Goal: Transaction & Acquisition: Purchase product/service

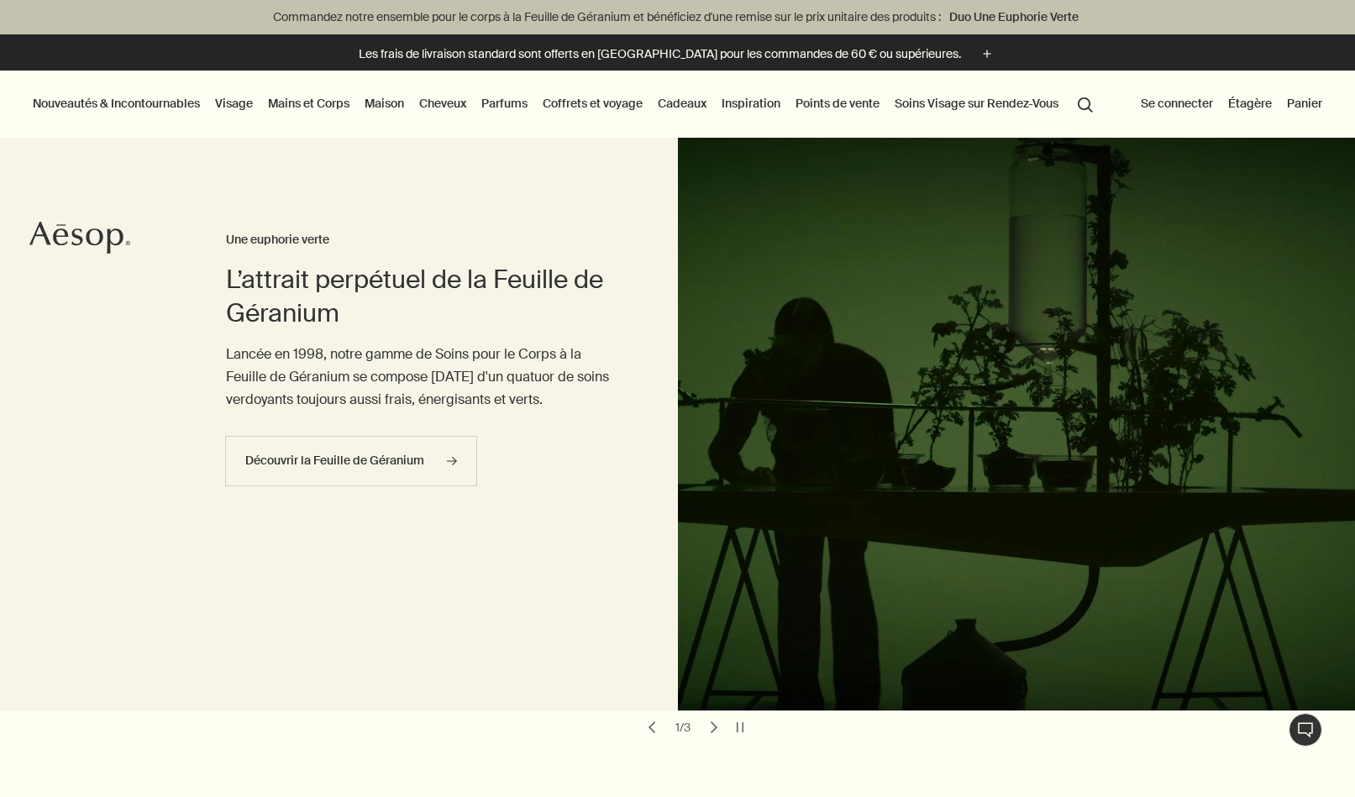
click at [1288, 105] on button "Panier" at bounding box center [1304, 103] width 42 height 22
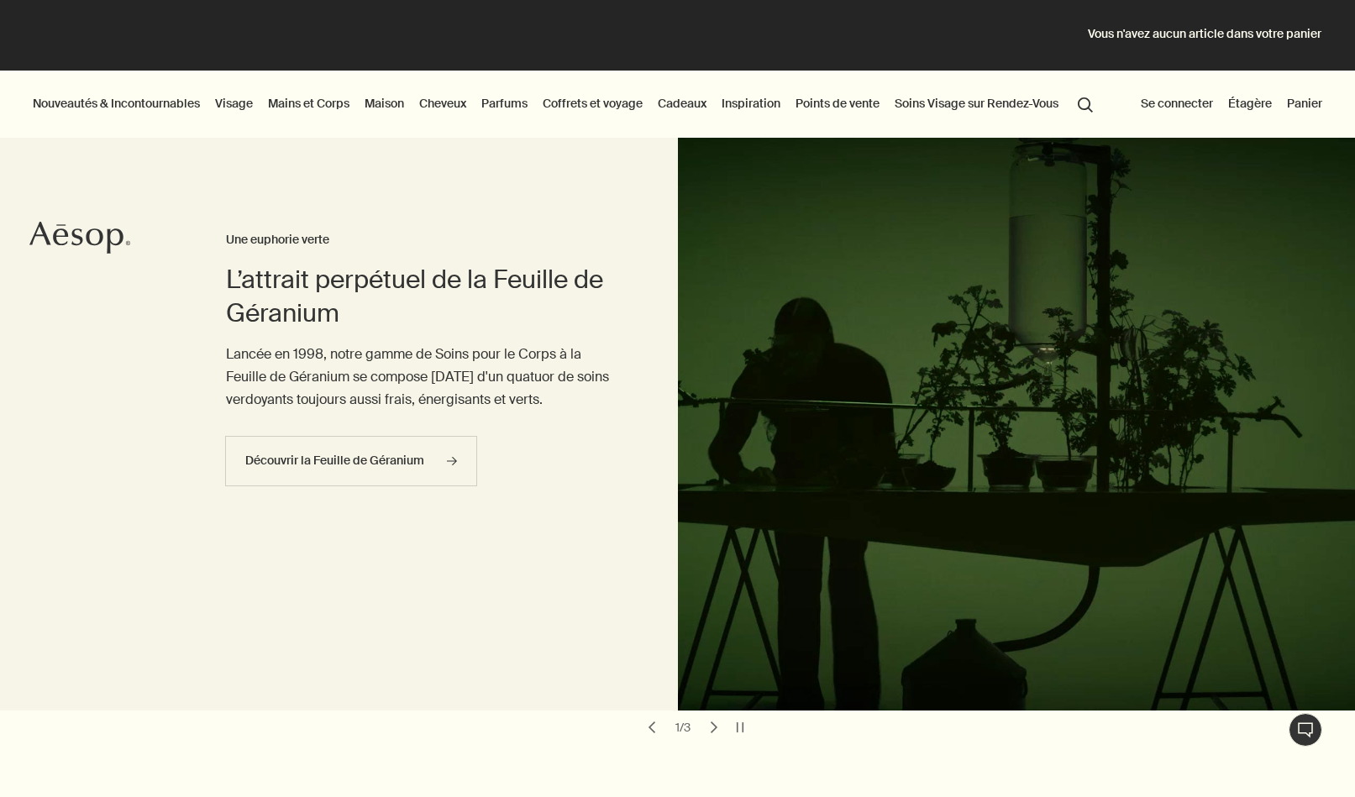
click at [1175, 105] on button "Se connecter" at bounding box center [1176, 103] width 79 height 22
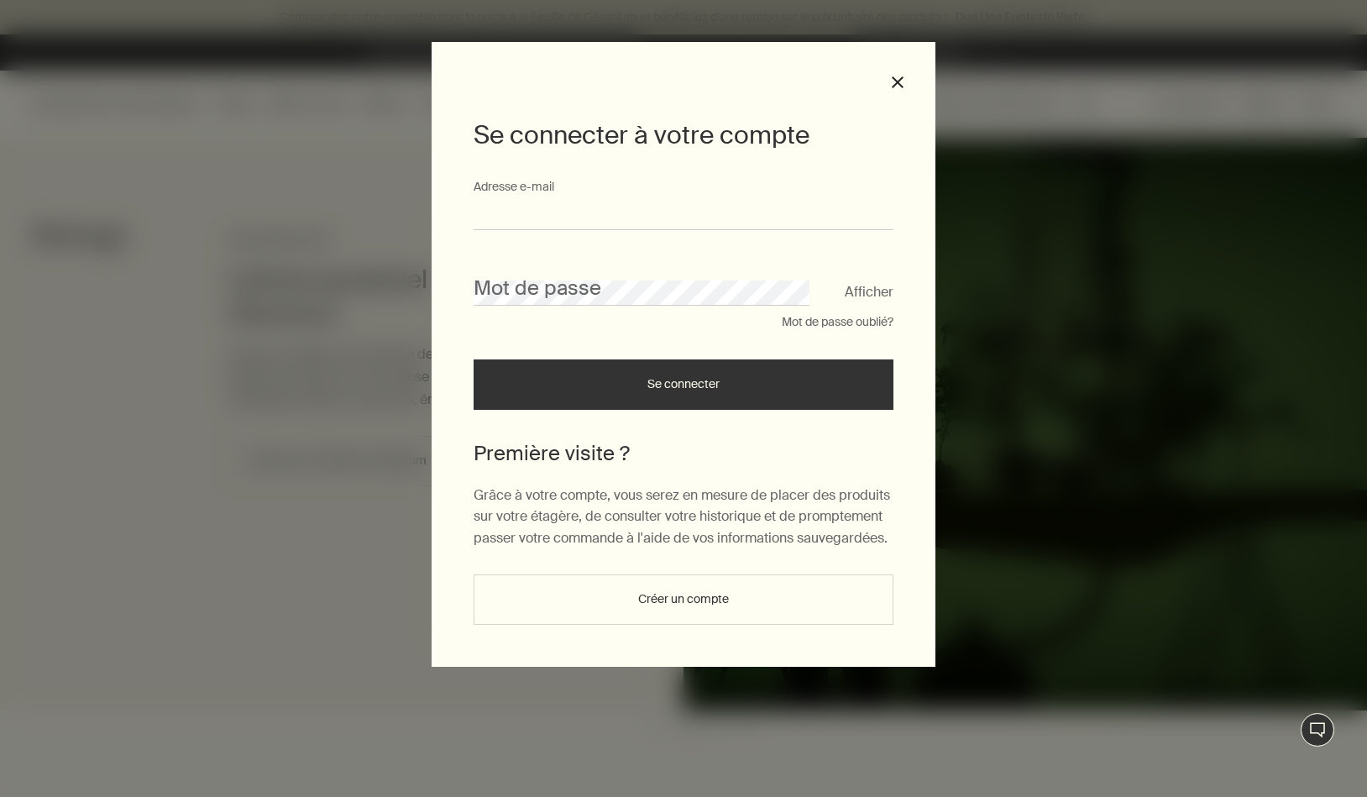
click at [724, 205] on input "Adresse e-mail" at bounding box center [684, 214] width 420 height 31
type input "**********"
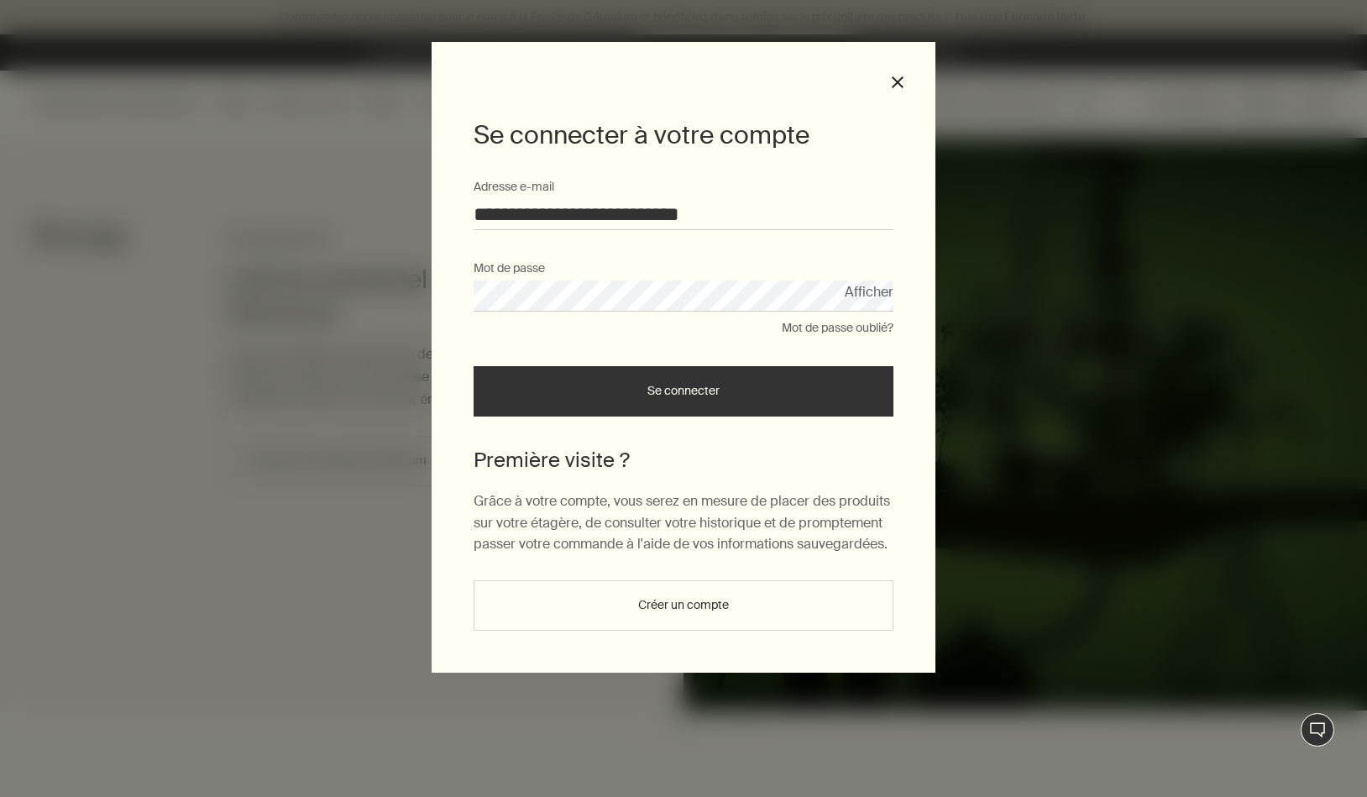
click at [474, 366] on button "Se connecter" at bounding box center [684, 391] width 420 height 50
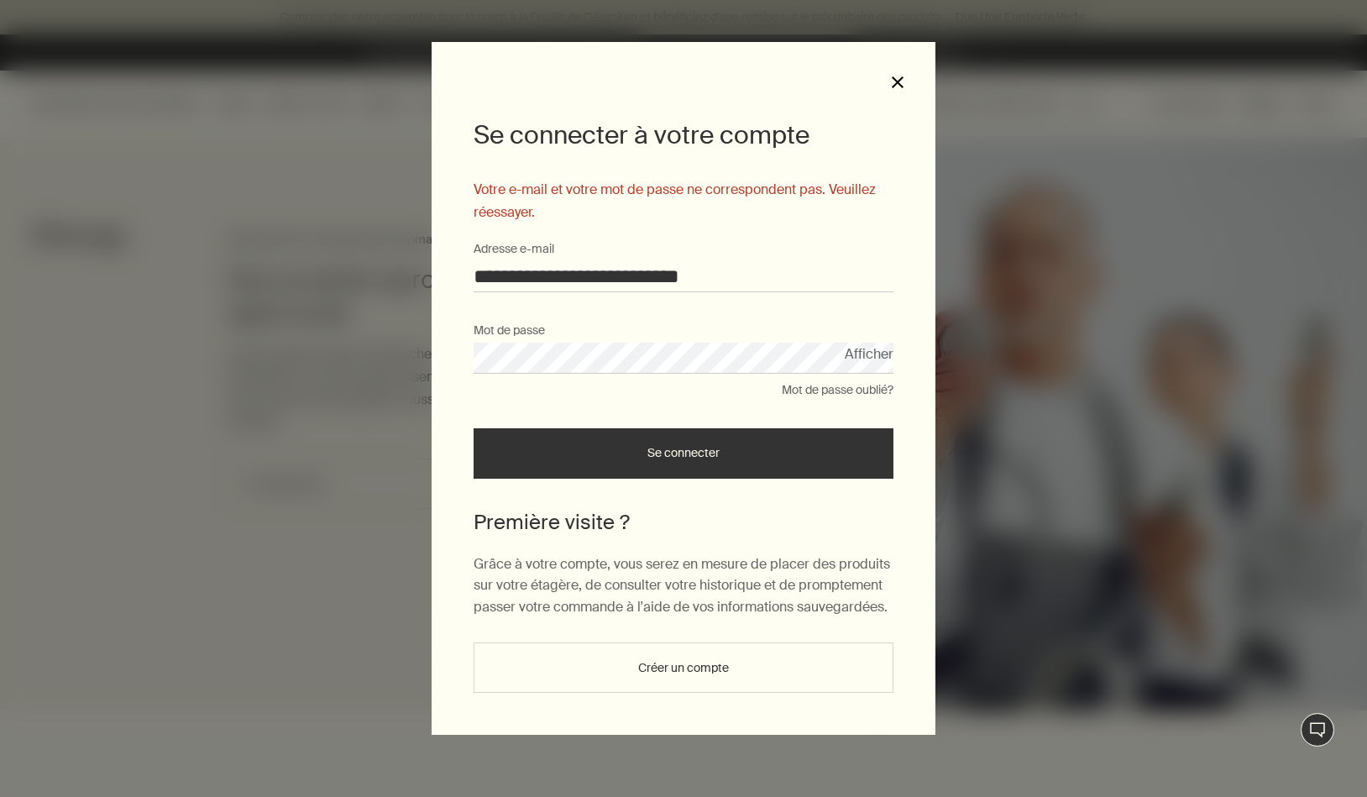
click at [891, 88] on button "close" at bounding box center [897, 82] width 15 height 15
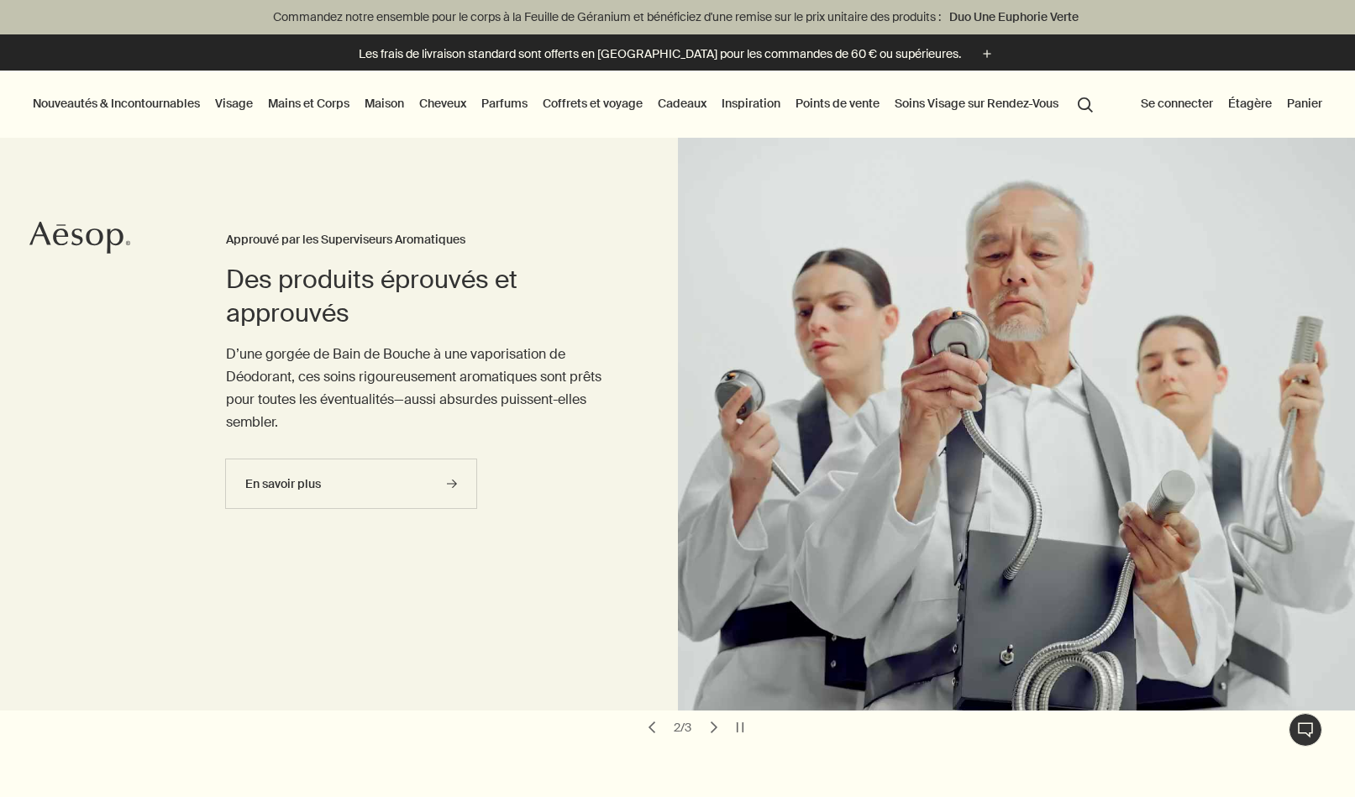
click at [1154, 101] on button "Se connecter" at bounding box center [1176, 103] width 79 height 22
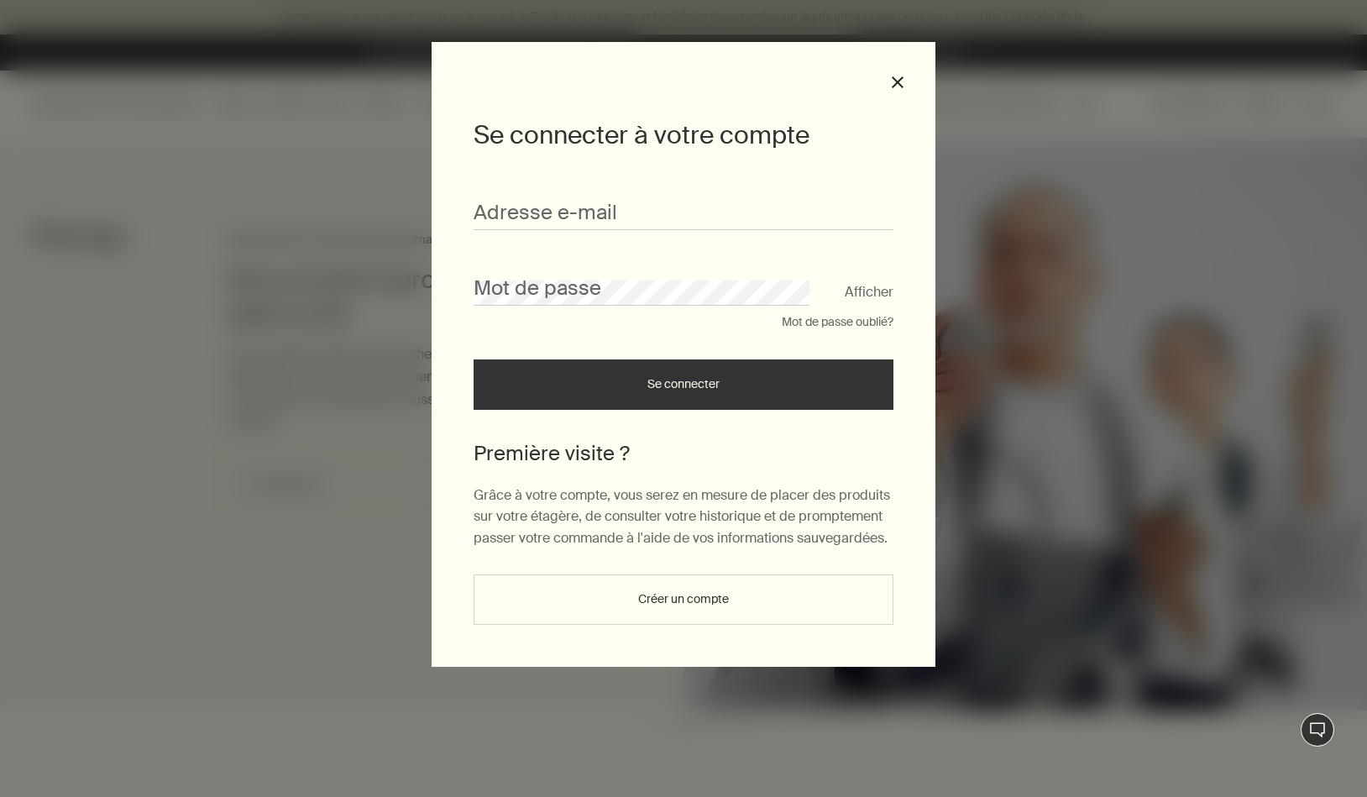
click at [559, 606] on button "Créer un compte" at bounding box center [684, 599] width 420 height 50
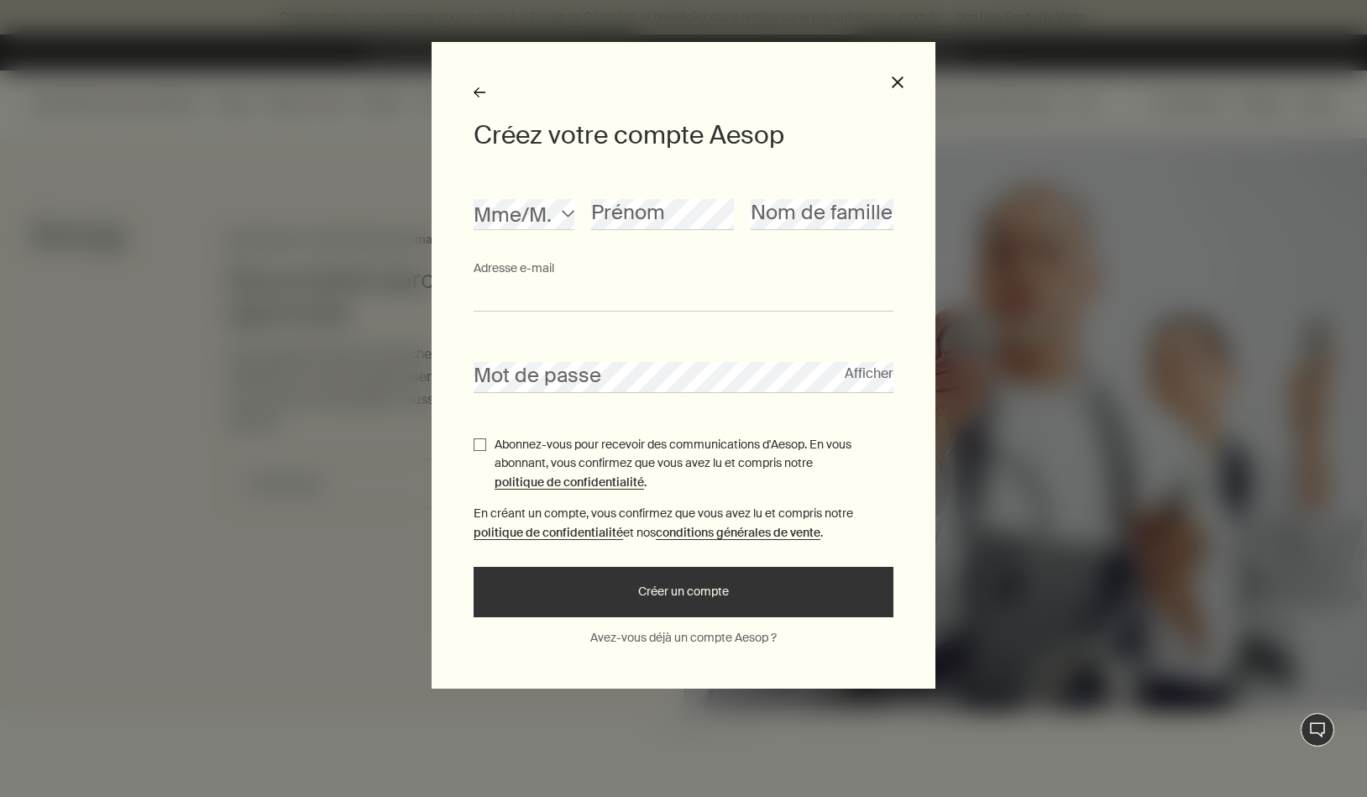
click at [541, 290] on input "Adresse e-mail" at bounding box center [684, 296] width 420 height 31
type input "**********"
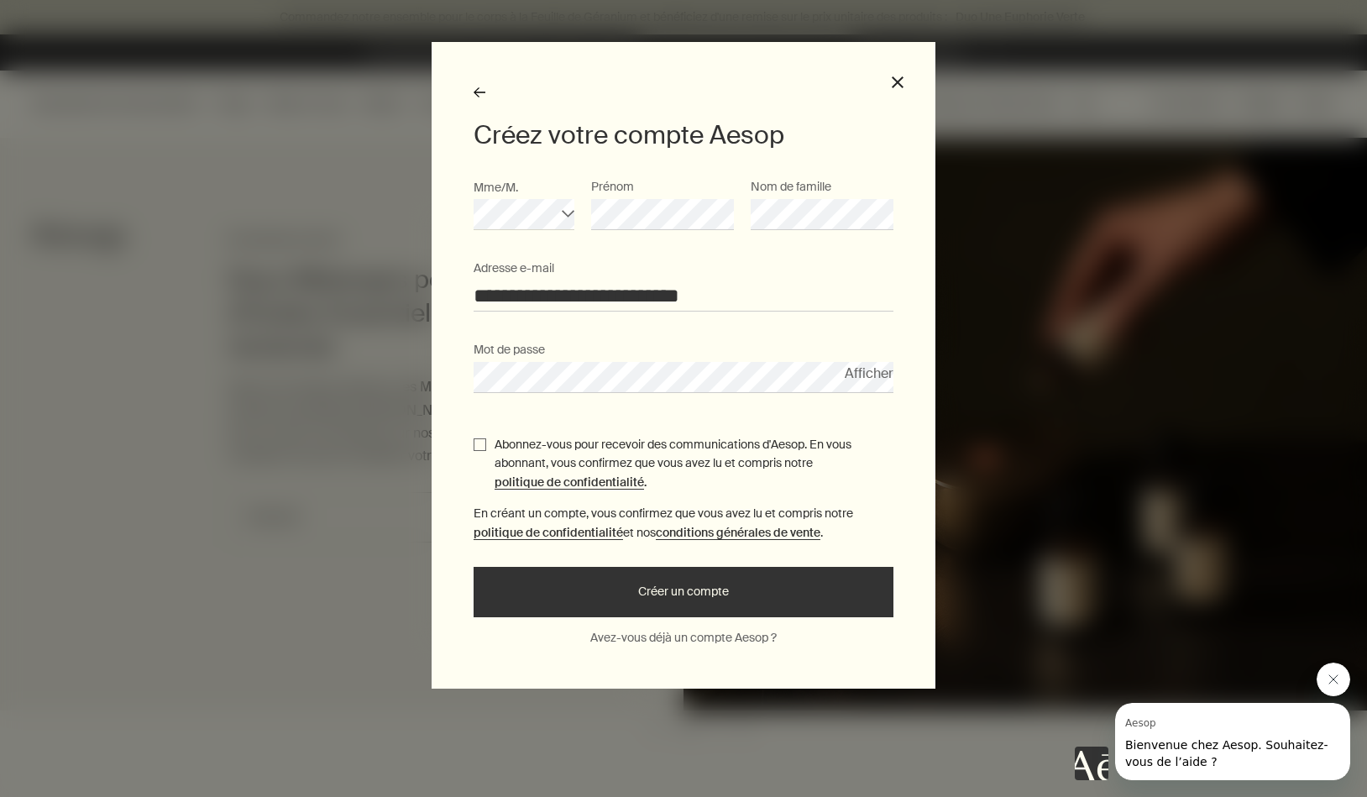
click at [474, 567] on button "Créer un compte" at bounding box center [684, 592] width 420 height 50
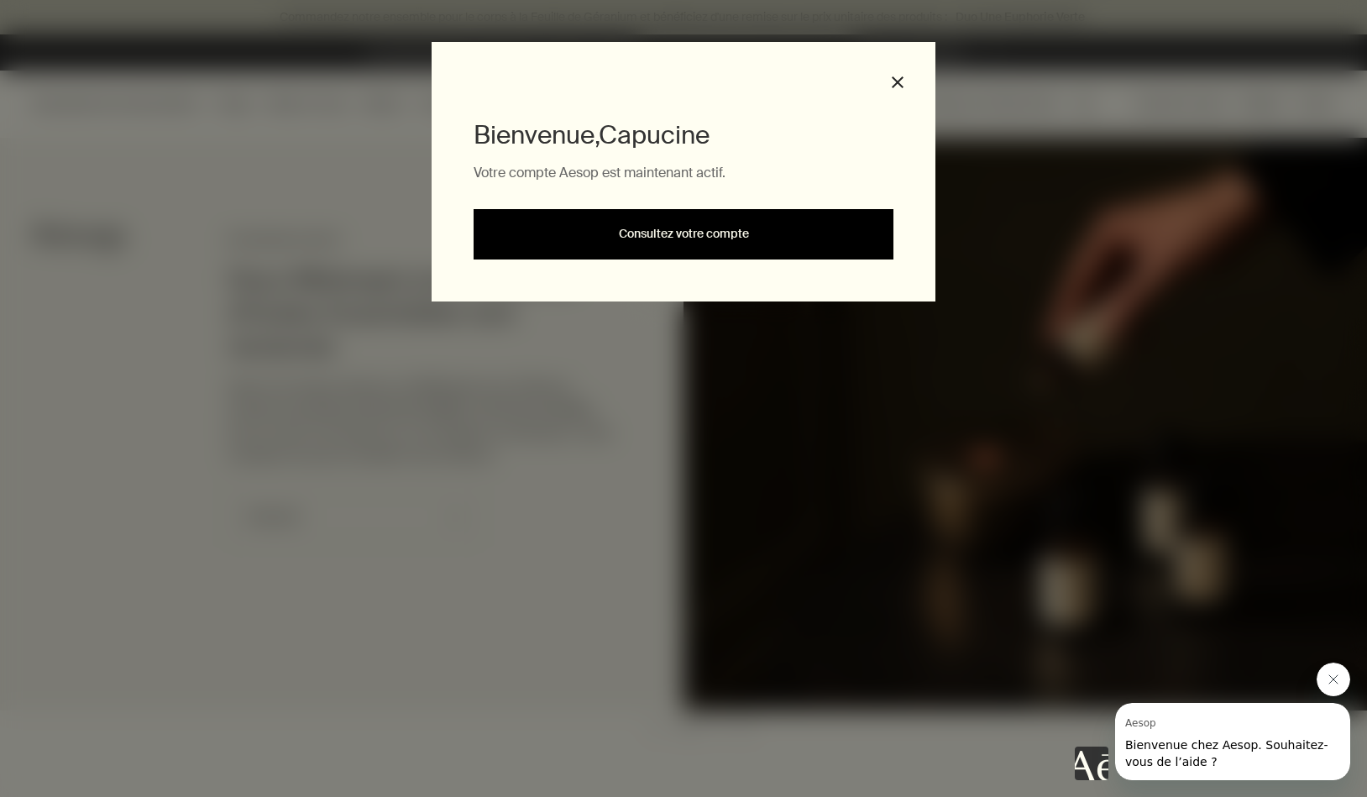
click at [731, 238] on link "Consultez votre compte" at bounding box center [684, 234] width 420 height 50
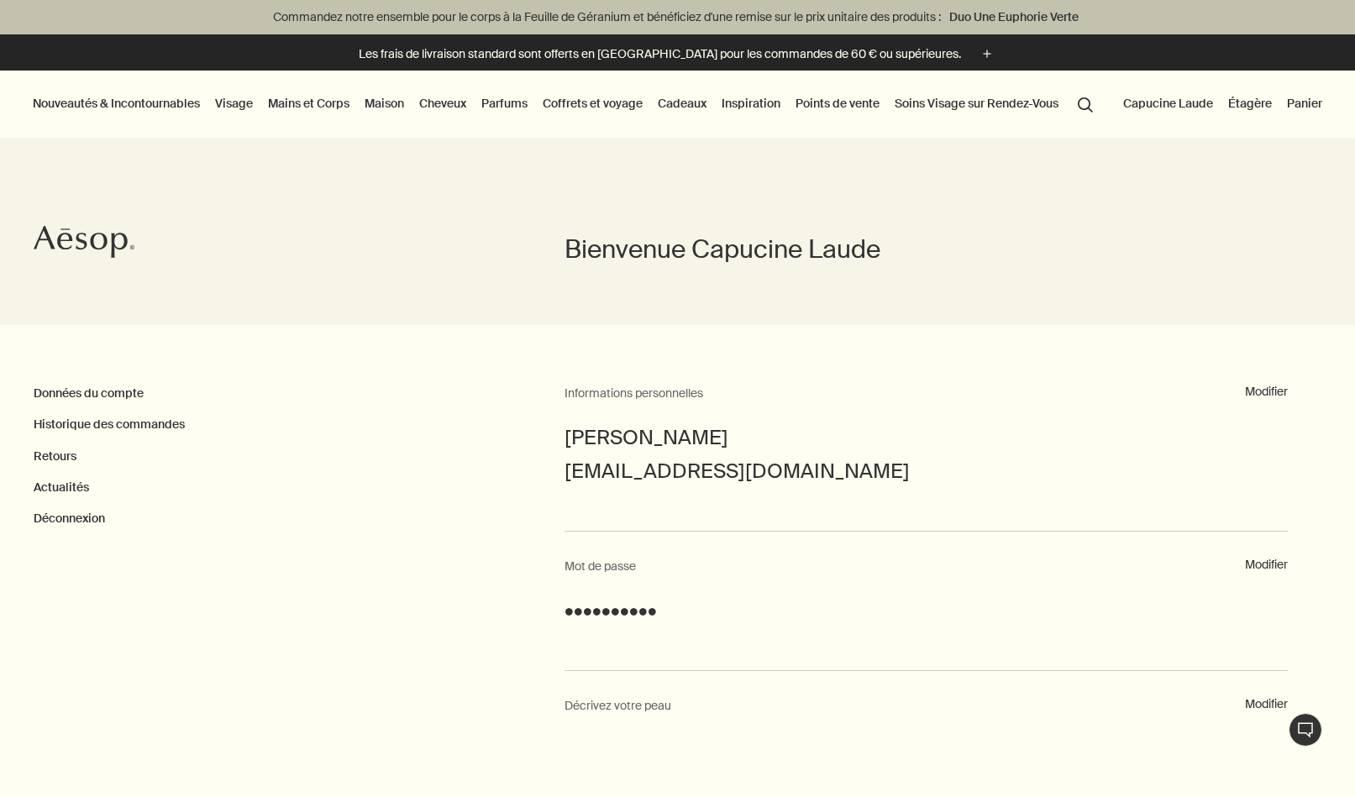
click at [235, 104] on link "Visage" at bounding box center [234, 103] width 45 height 22
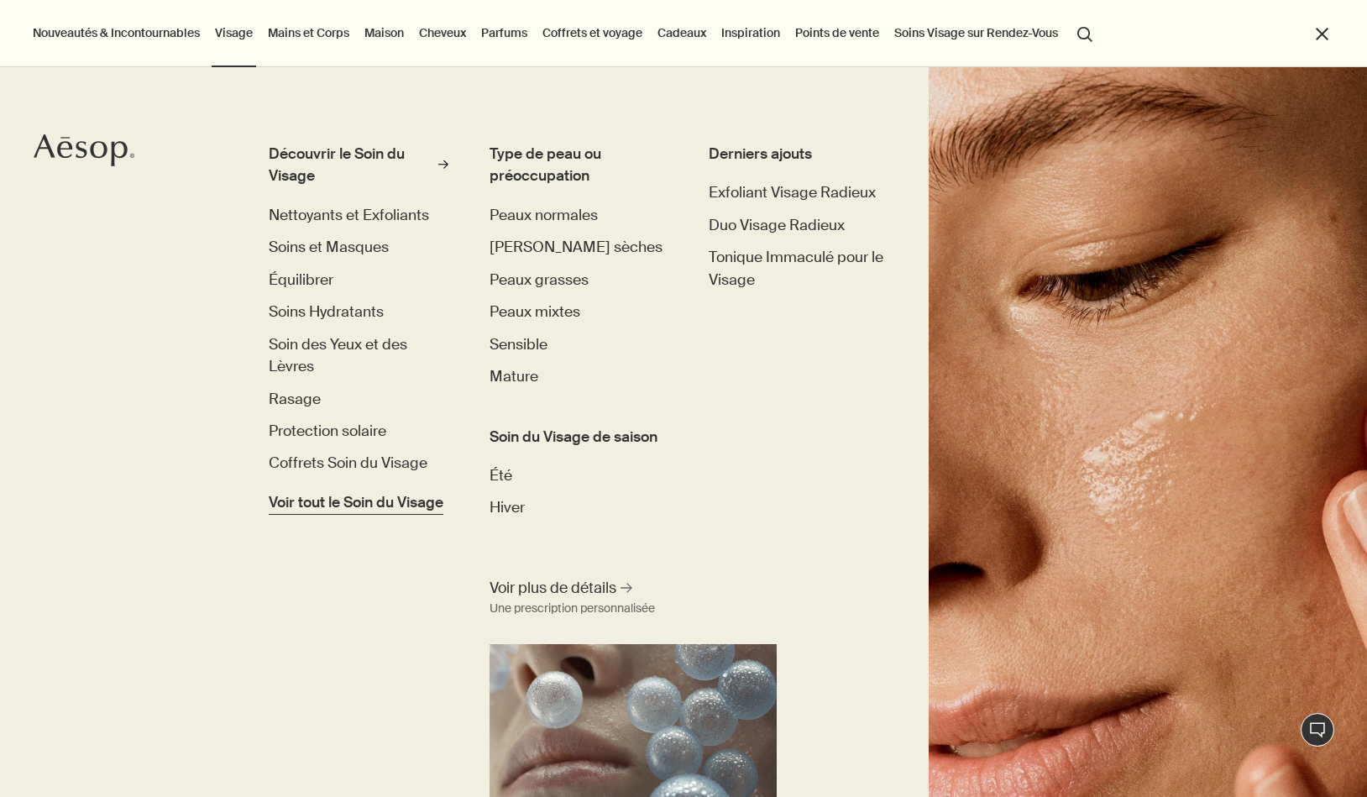
click at [288, 513] on span "Voir tout le Soin du Visage" at bounding box center [356, 502] width 175 height 22
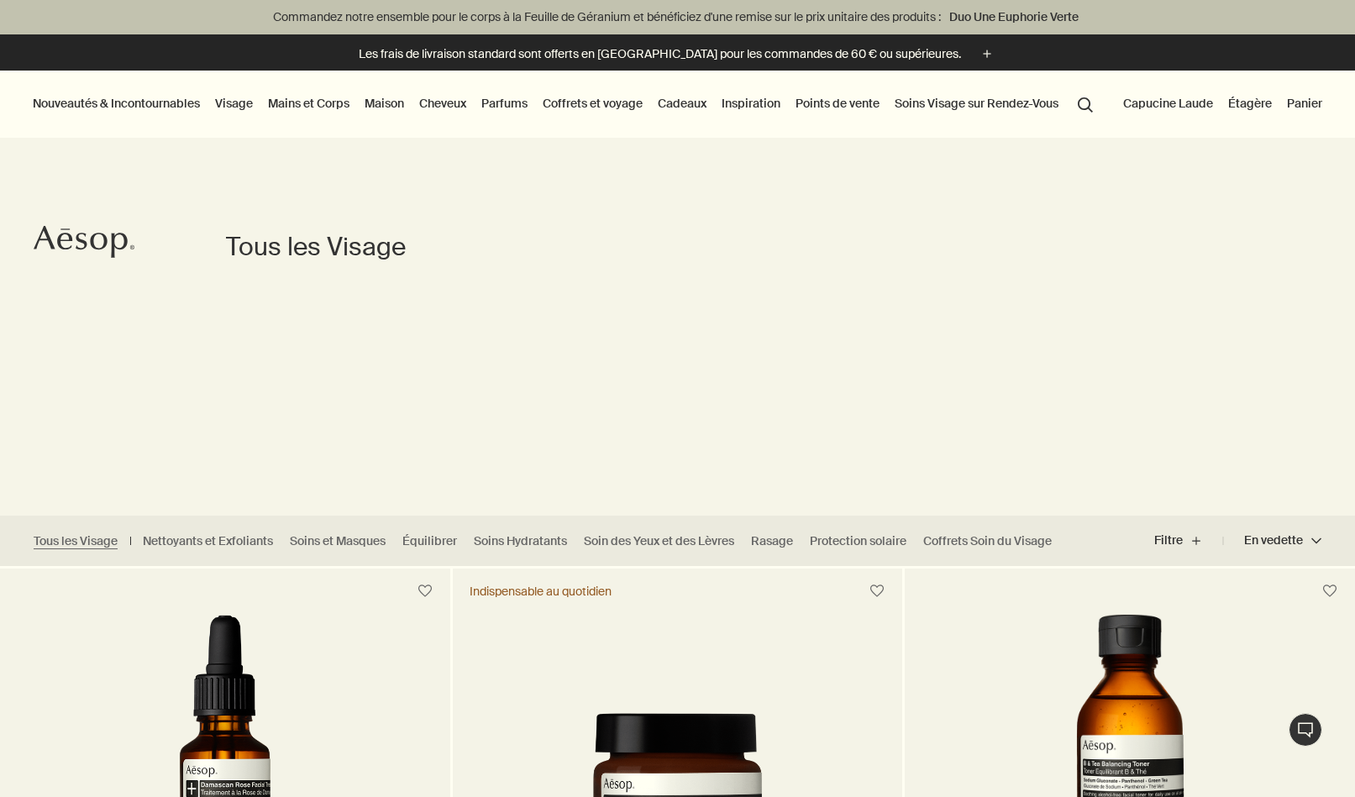
click at [1092, 106] on button "search Rechercher" at bounding box center [1085, 103] width 30 height 32
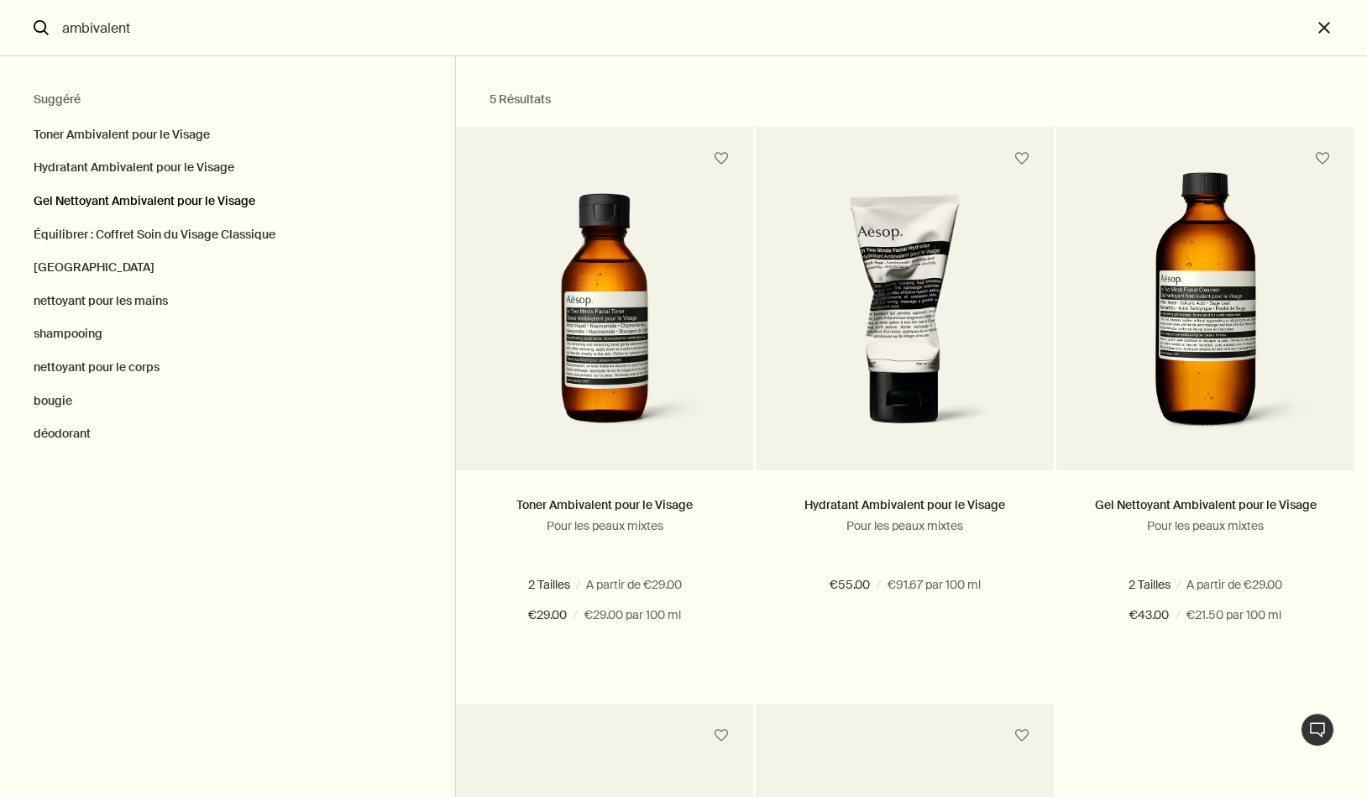
click at [170, 197] on button "Gel Nettoyant Ambivalent pour le Visage" at bounding box center [227, 202] width 455 height 34
type input "Gel Nettoyant Ambivalent pour le Visage"
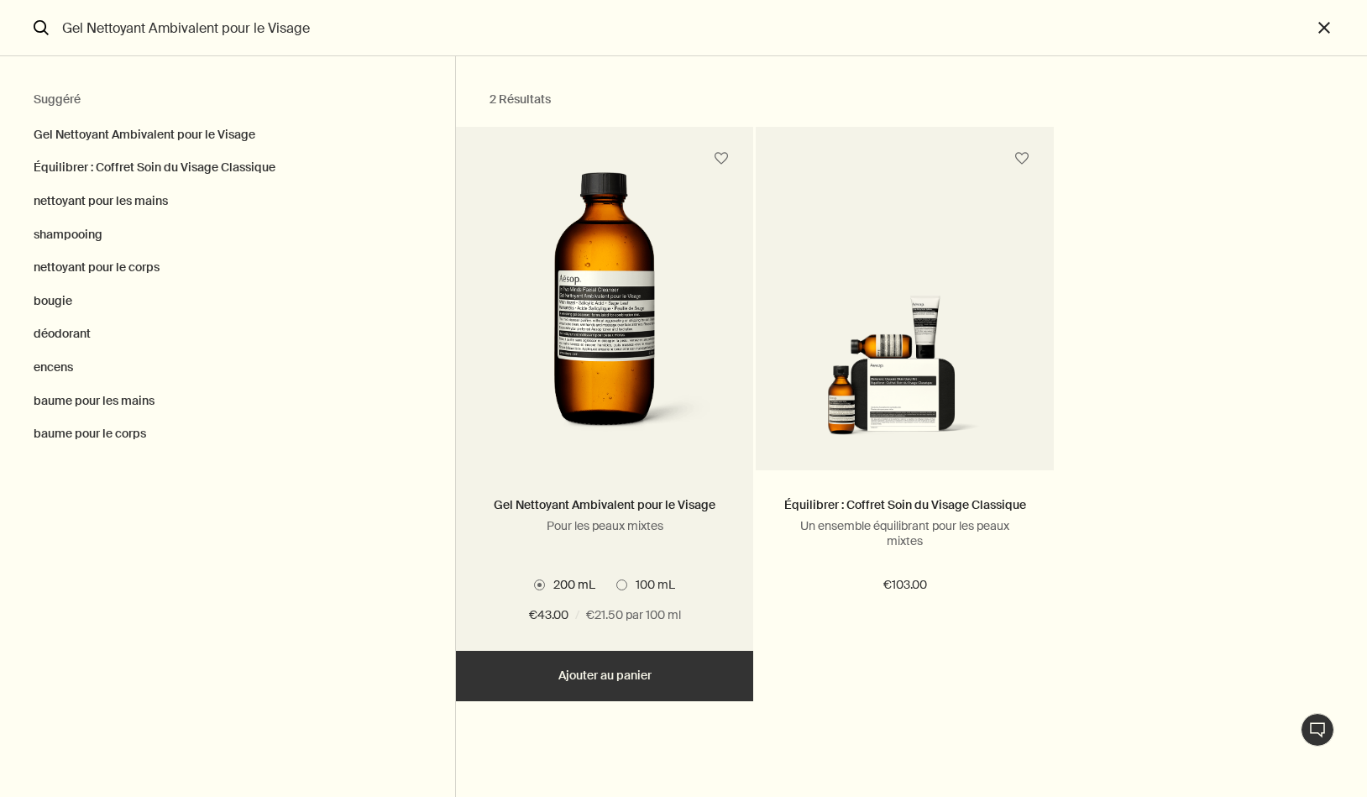
click at [637, 347] on img "Rechercher" at bounding box center [604, 308] width 237 height 273
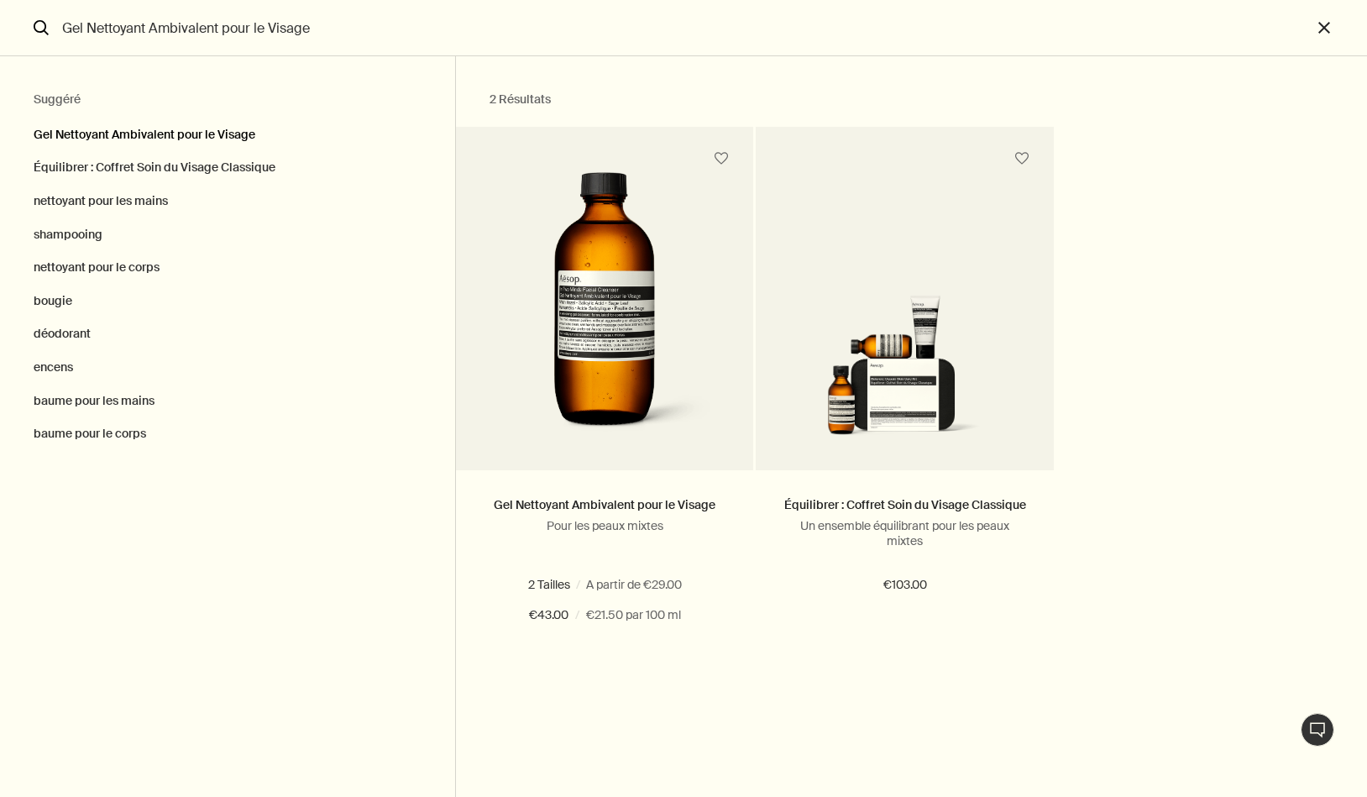
click at [118, 135] on button "Gel Nettoyant Ambivalent pour le Visage" at bounding box center [227, 131] width 455 height 42
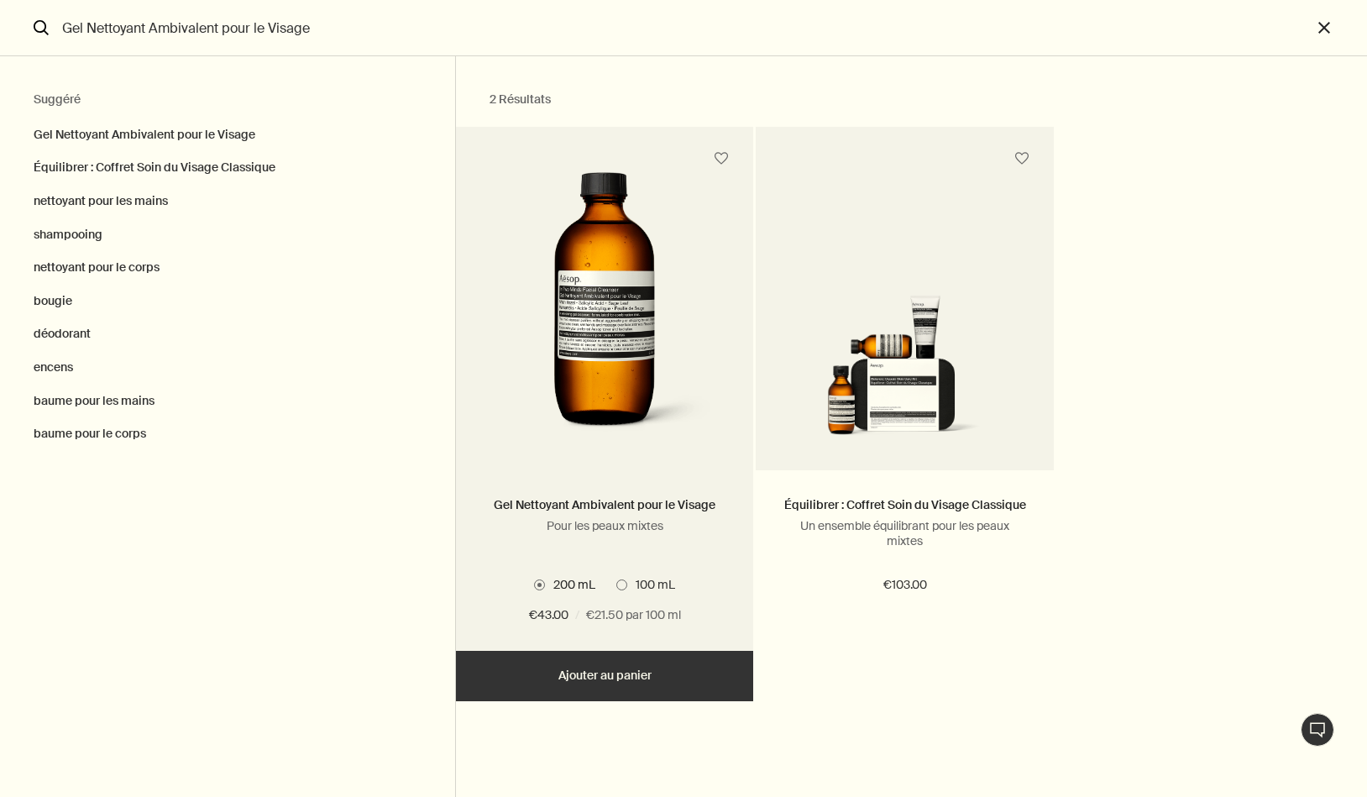
click at [621, 591] on label "100 mL" at bounding box center [645, 584] width 59 height 15
click at [616, 588] on input "100 mL" at bounding box center [616, 582] width 0 height 11
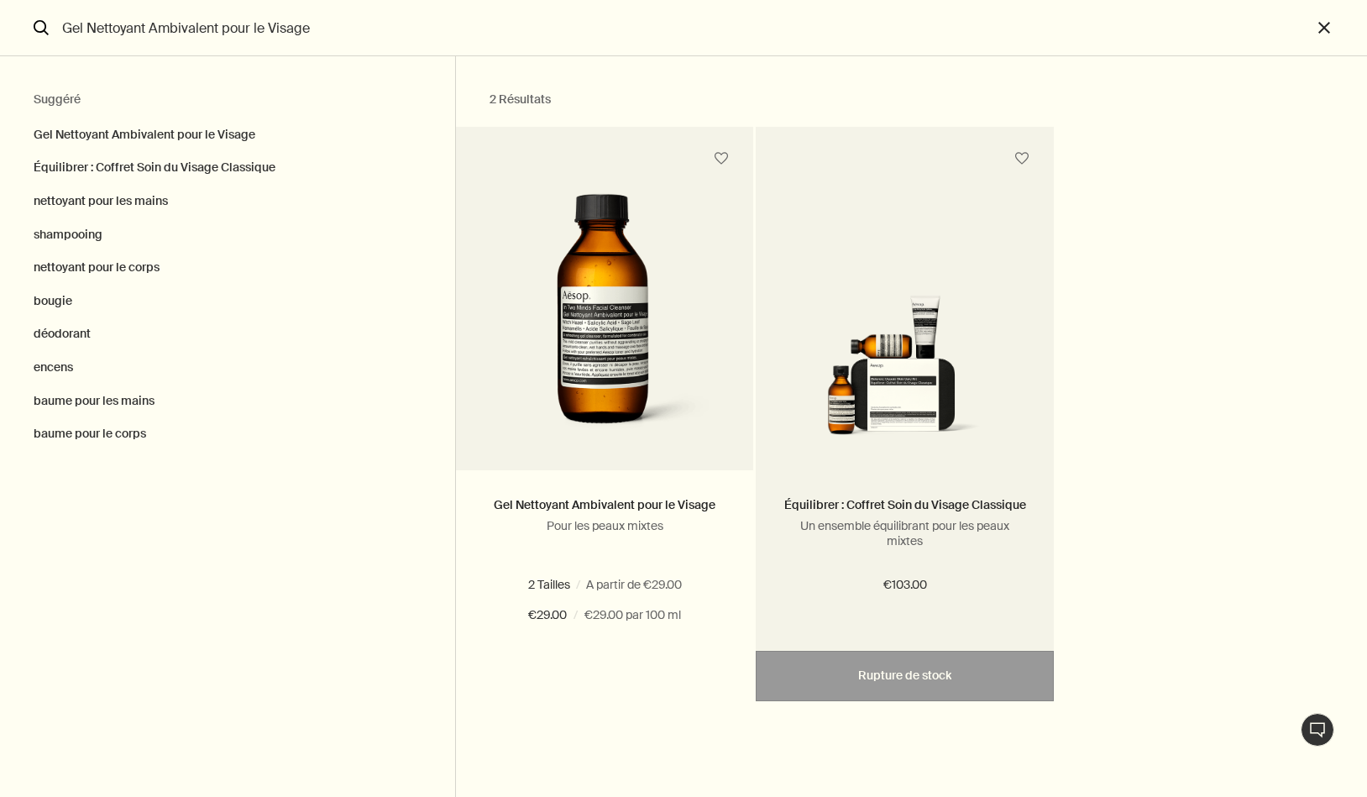
click at [866, 385] on img "Rechercher" at bounding box center [905, 370] width 248 height 150
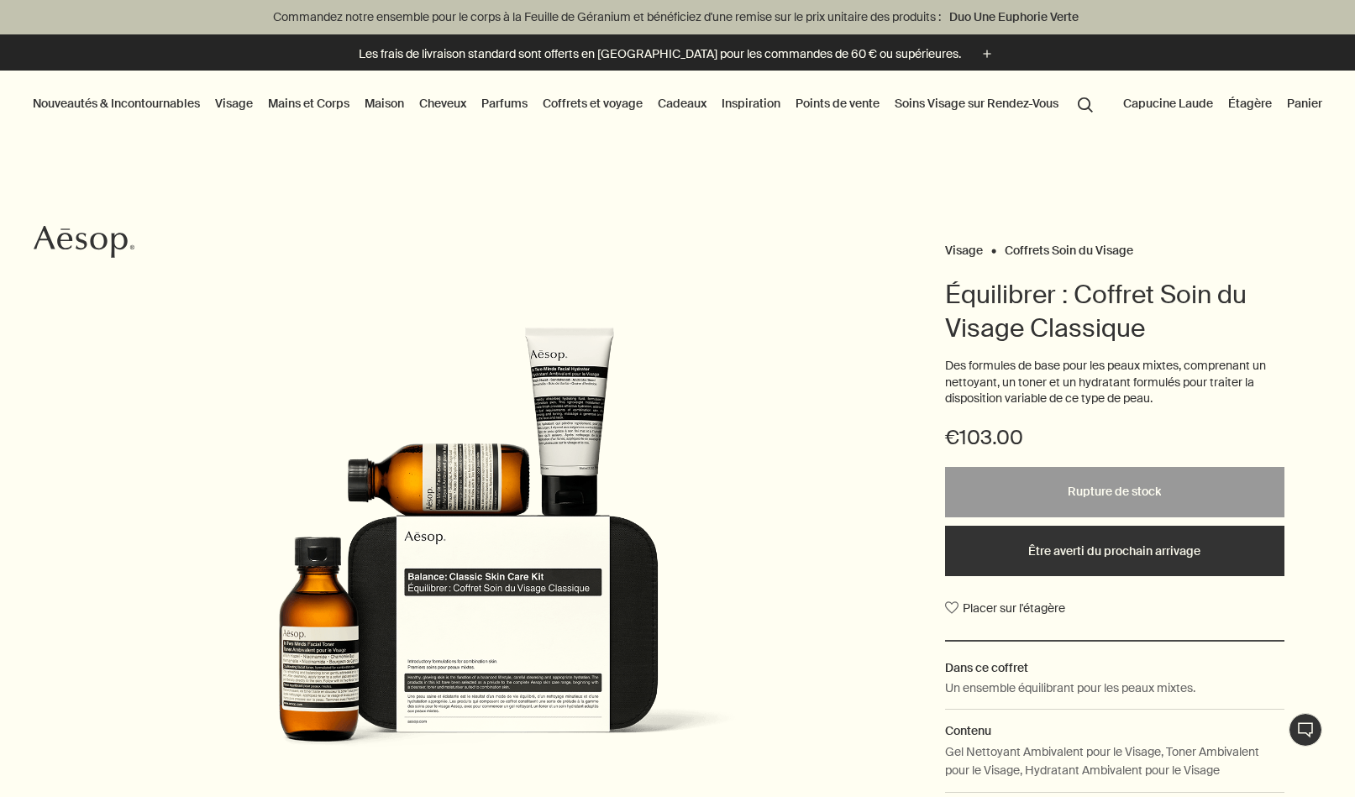
click at [225, 99] on link "Visage" at bounding box center [234, 103] width 45 height 22
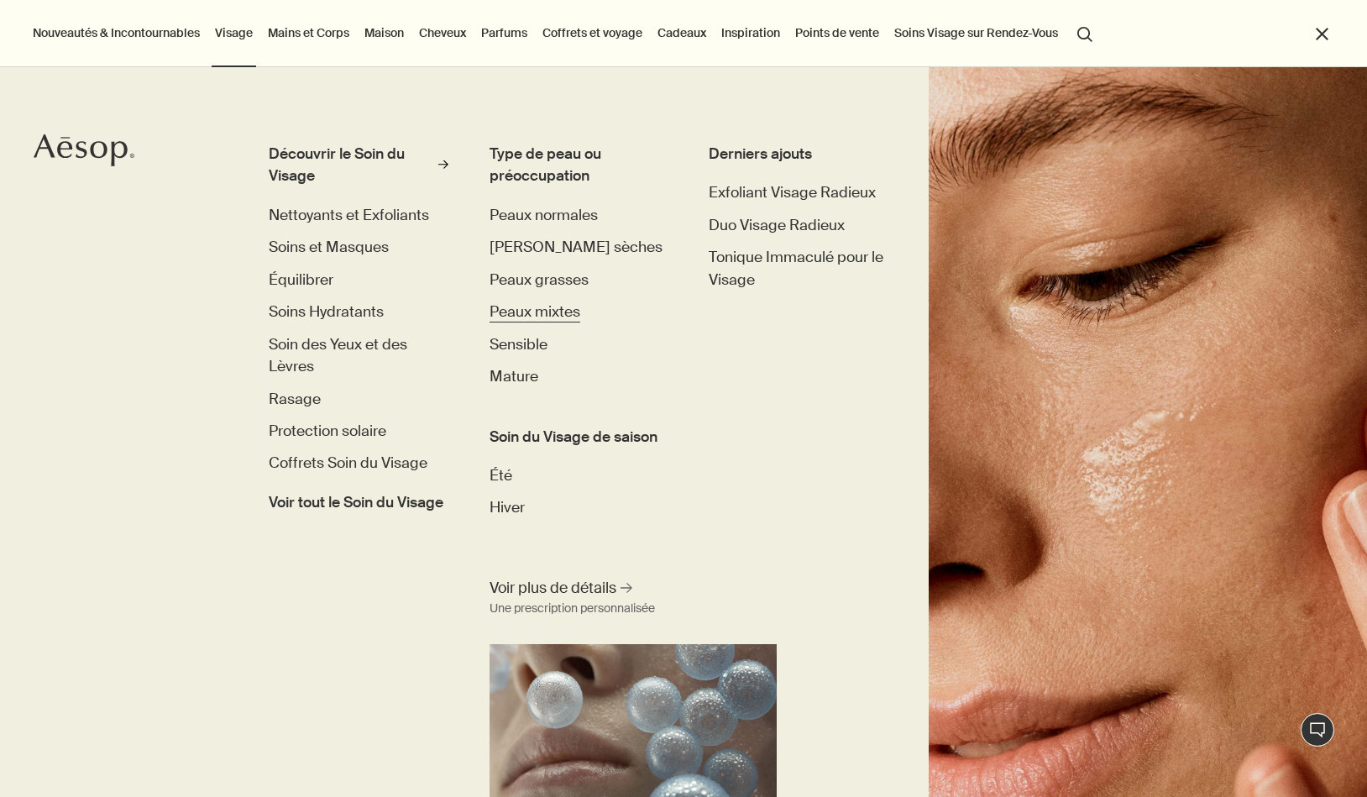
click at [557, 308] on span "Peaux mixtes" at bounding box center [535, 311] width 91 height 18
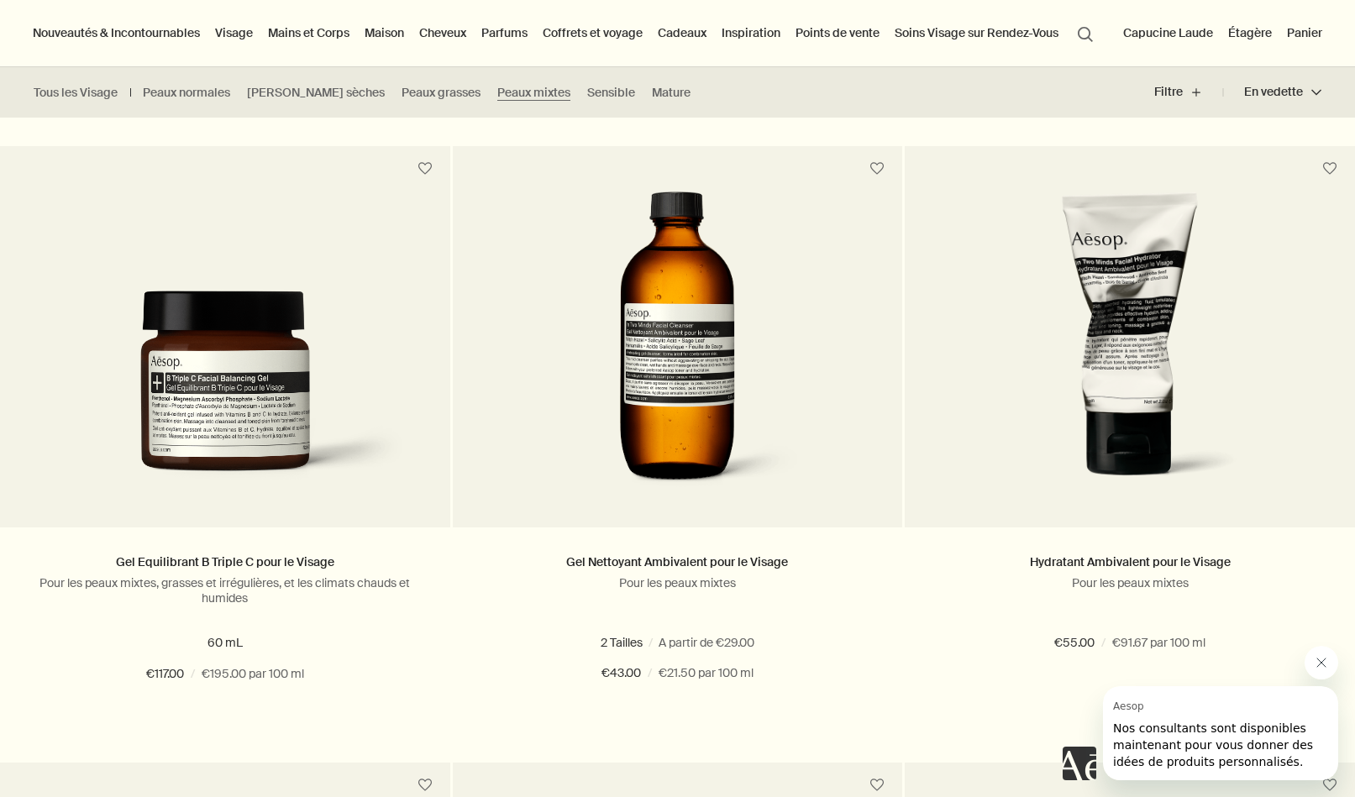
scroll to position [2885, 0]
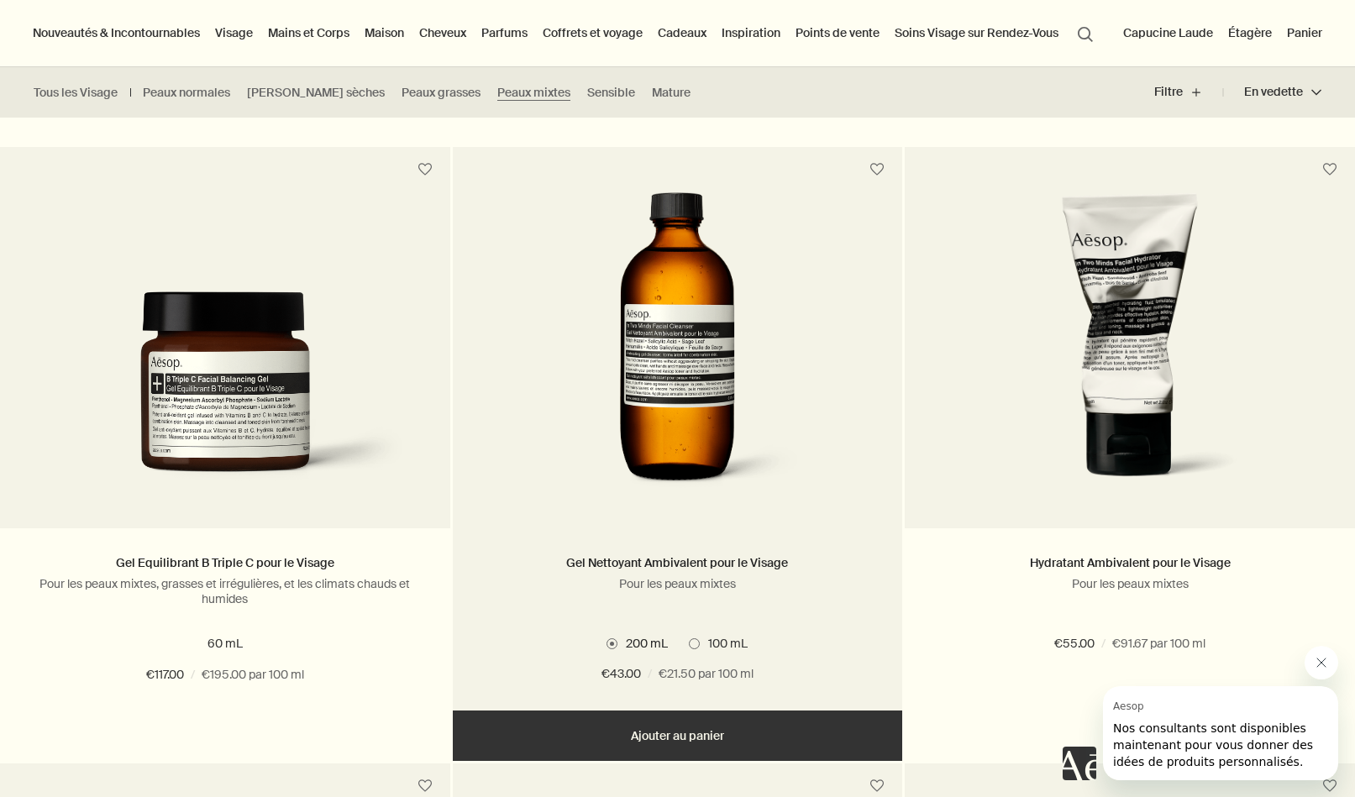
click at [678, 388] on img at bounding box center [678, 347] width 270 height 311
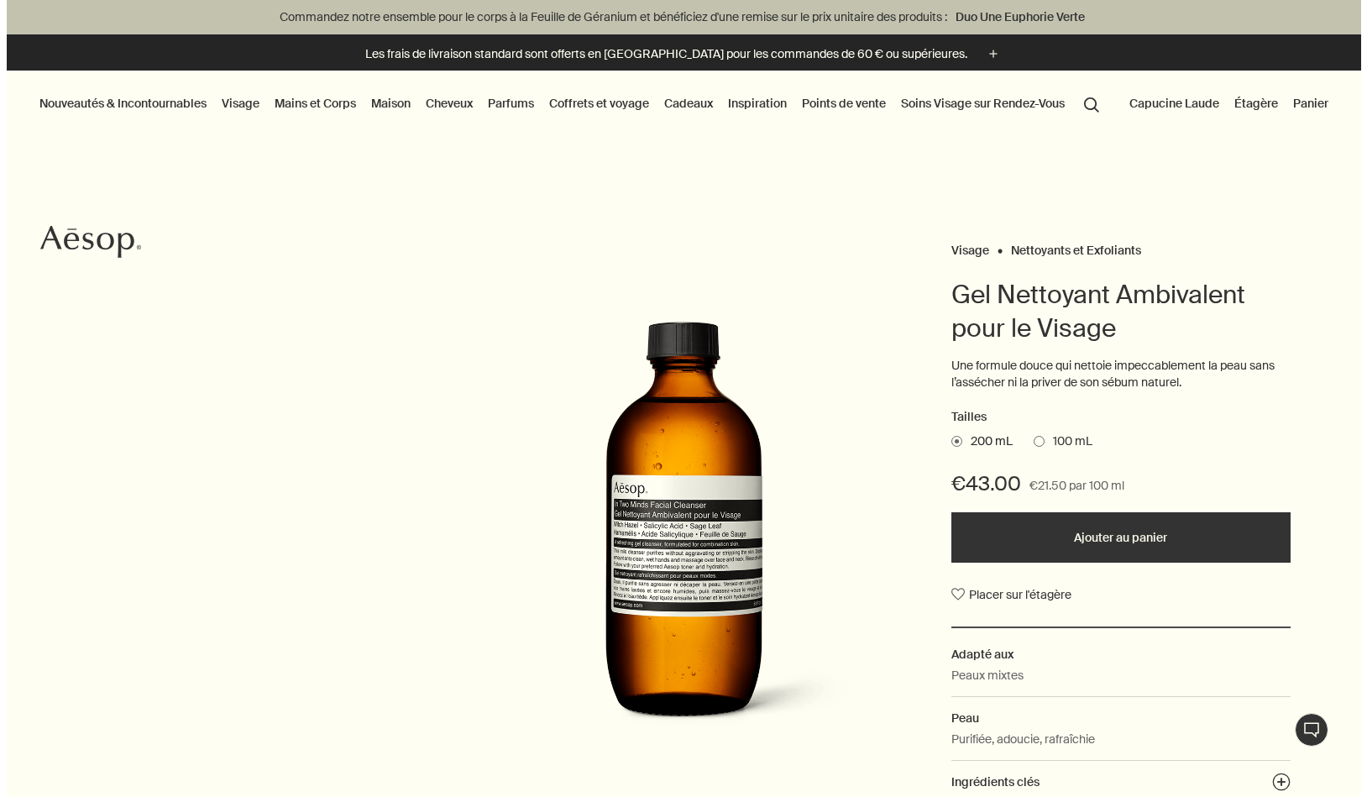
scroll to position [28, 0]
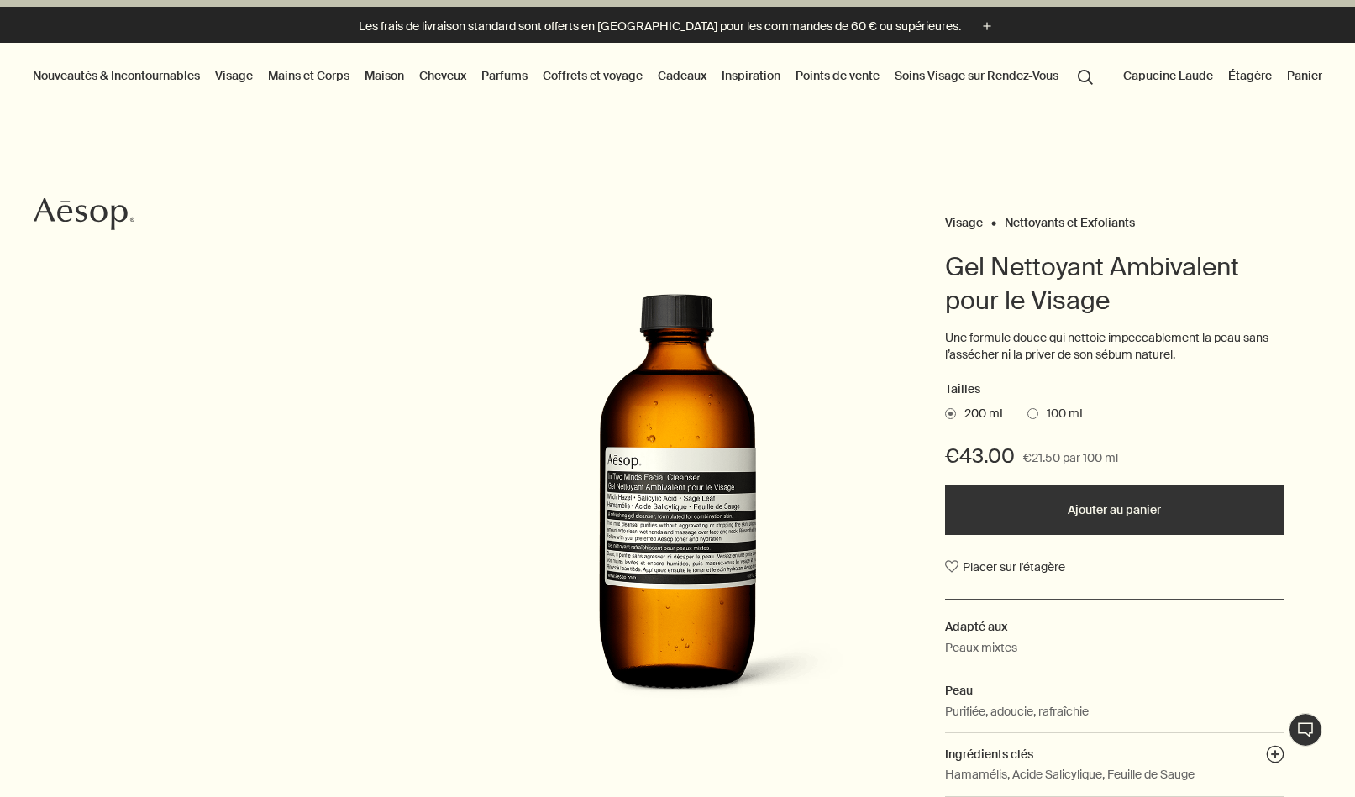
click at [1035, 409] on span at bounding box center [1032, 413] width 11 height 11
click at [1027, 409] on input "100 mL" at bounding box center [1027, 411] width 0 height 11
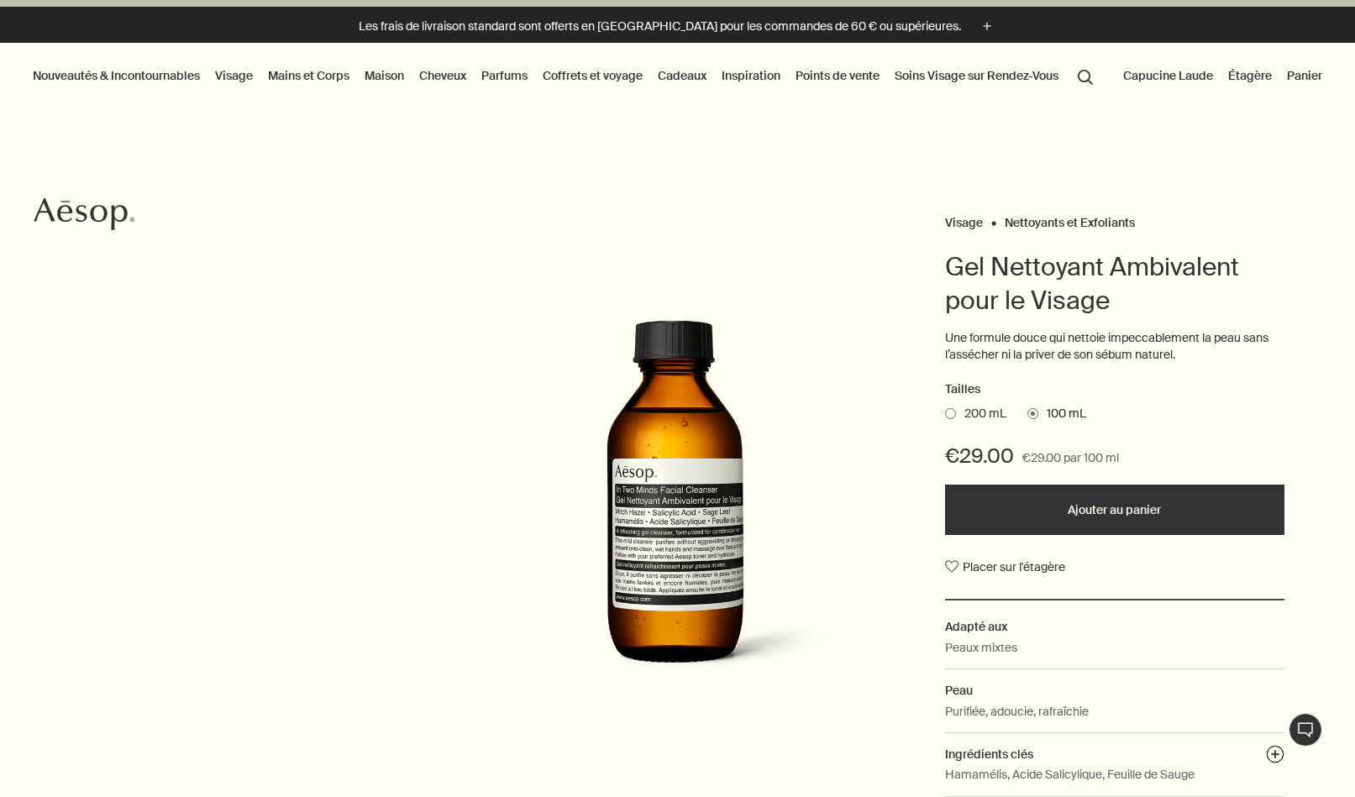
click at [1108, 509] on button "Ajouter au panier" at bounding box center [1114, 510] width 338 height 50
click at [667, 80] on link "Cadeaux" at bounding box center [680, 76] width 55 height 22
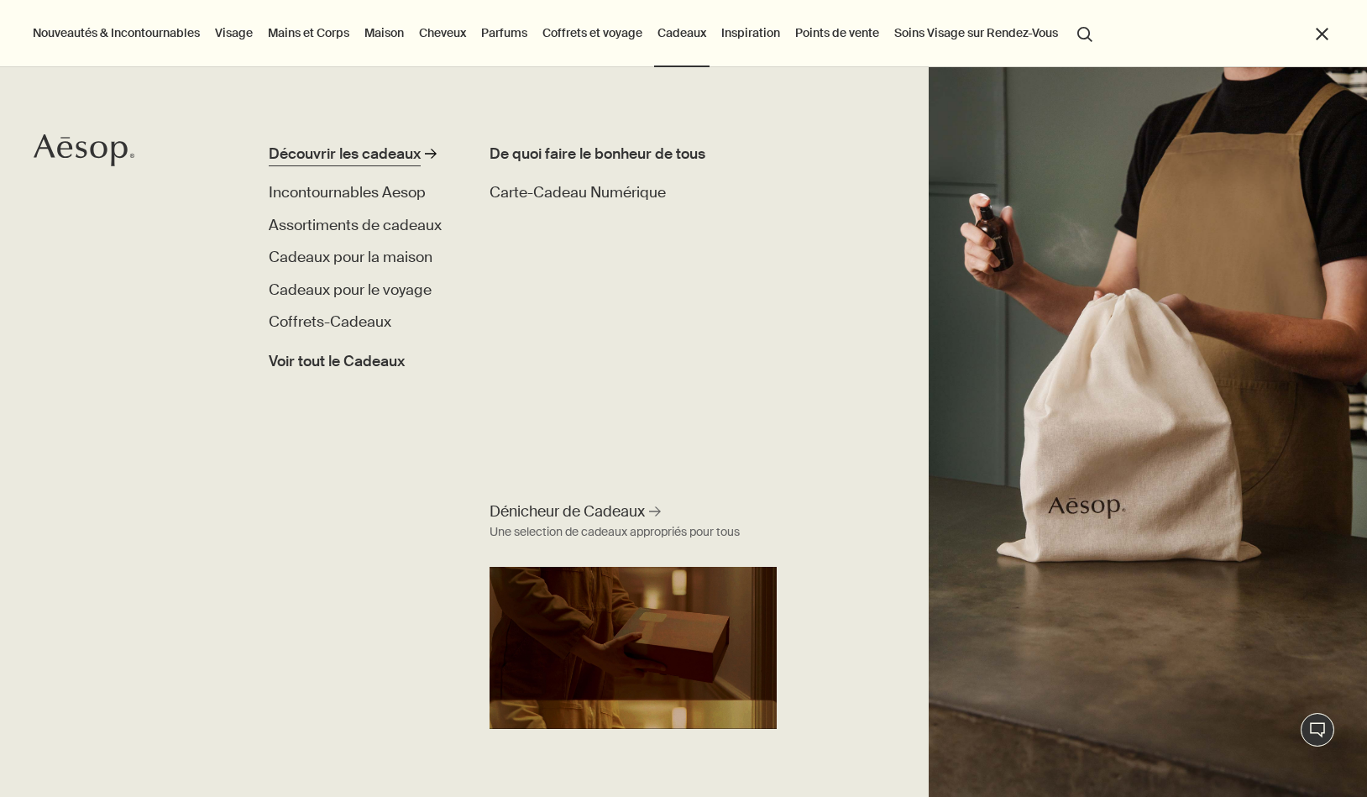
click at [408, 150] on div "Découvrir les cadeaux" at bounding box center [345, 154] width 152 height 22
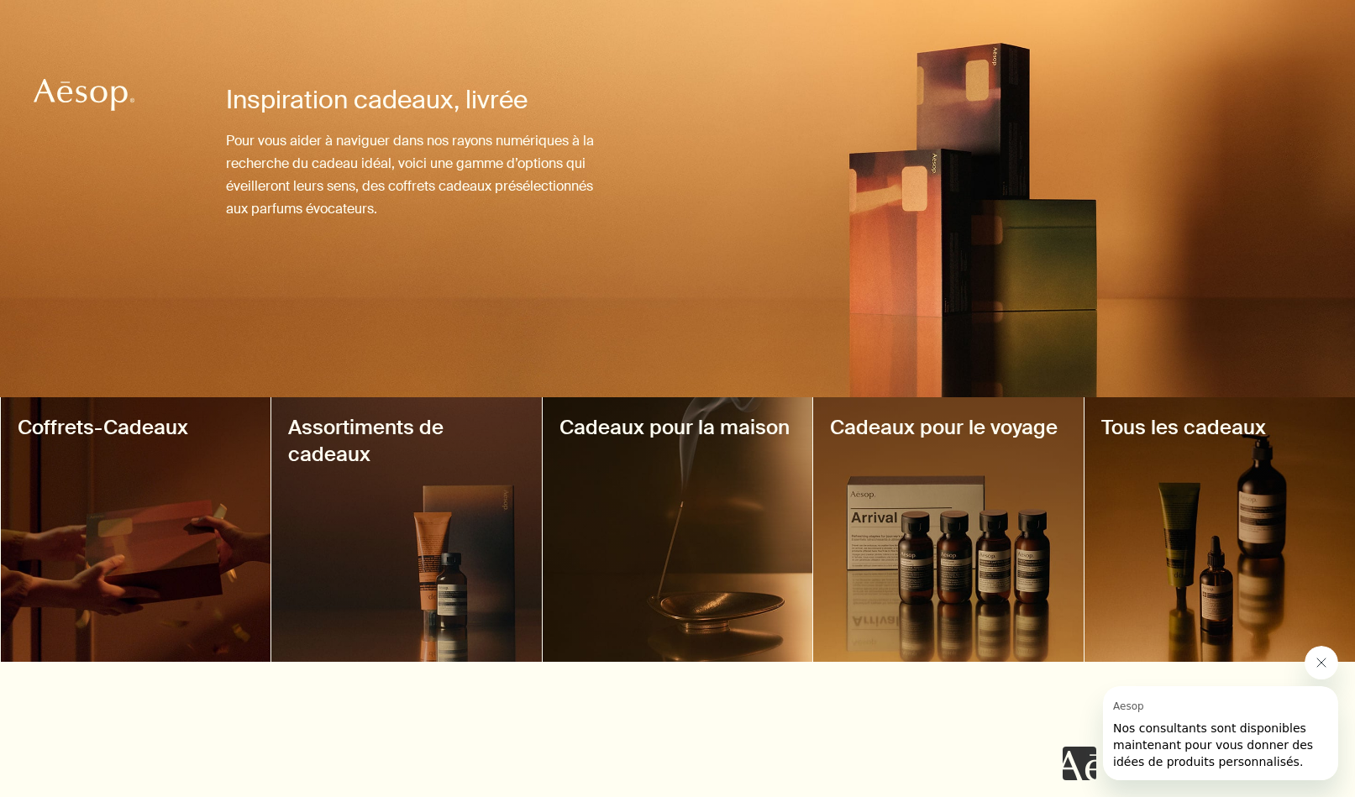
scroll to position [179, 0]
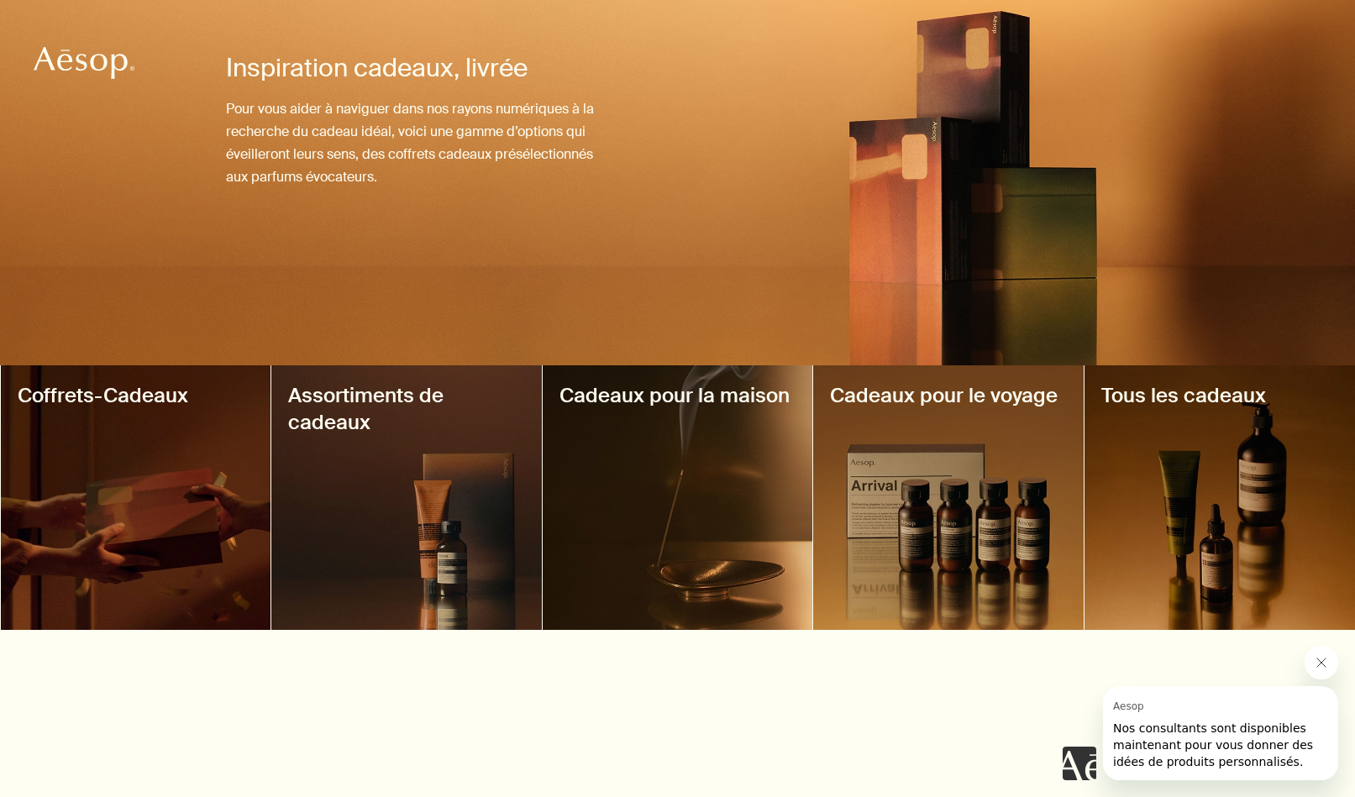
click at [1148, 461] on div at bounding box center [1219, 497] width 270 height 265
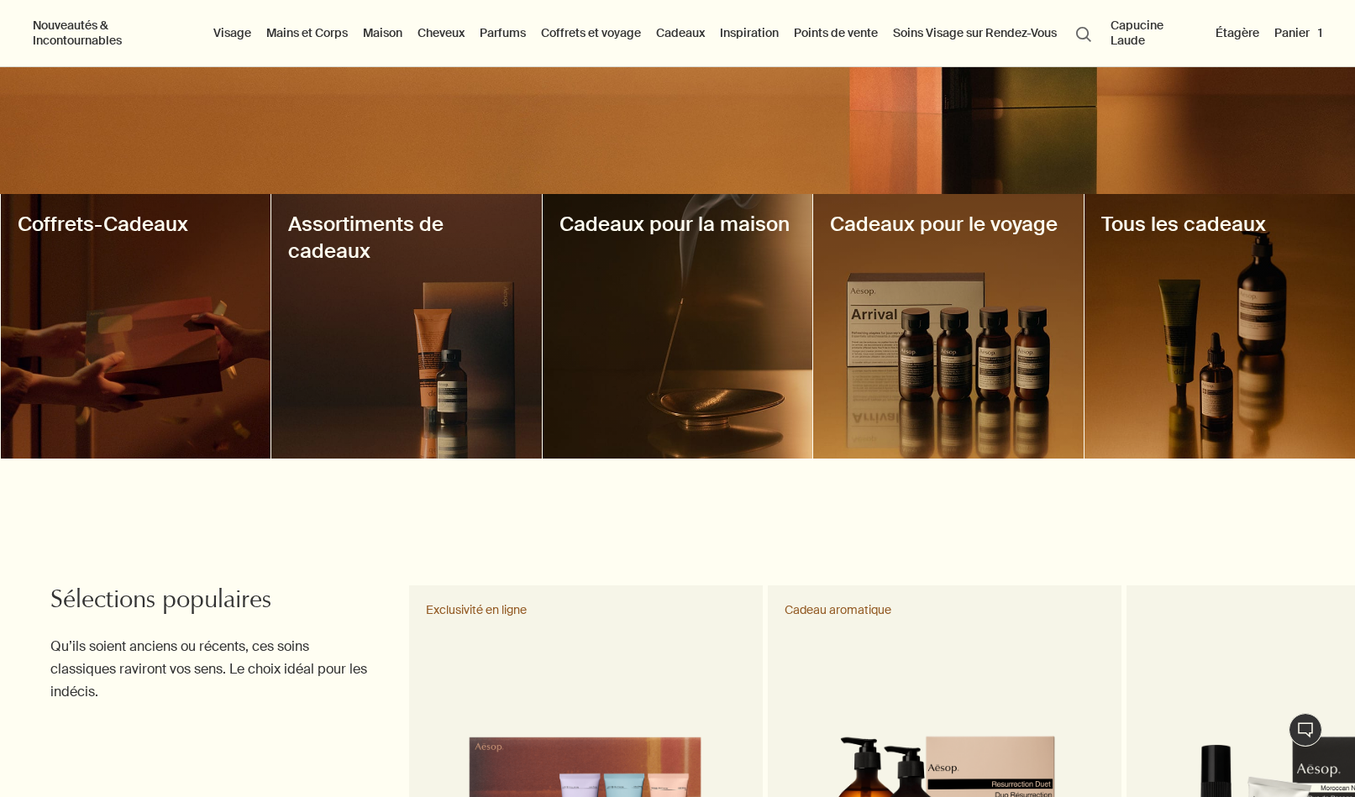
scroll to position [327, 0]
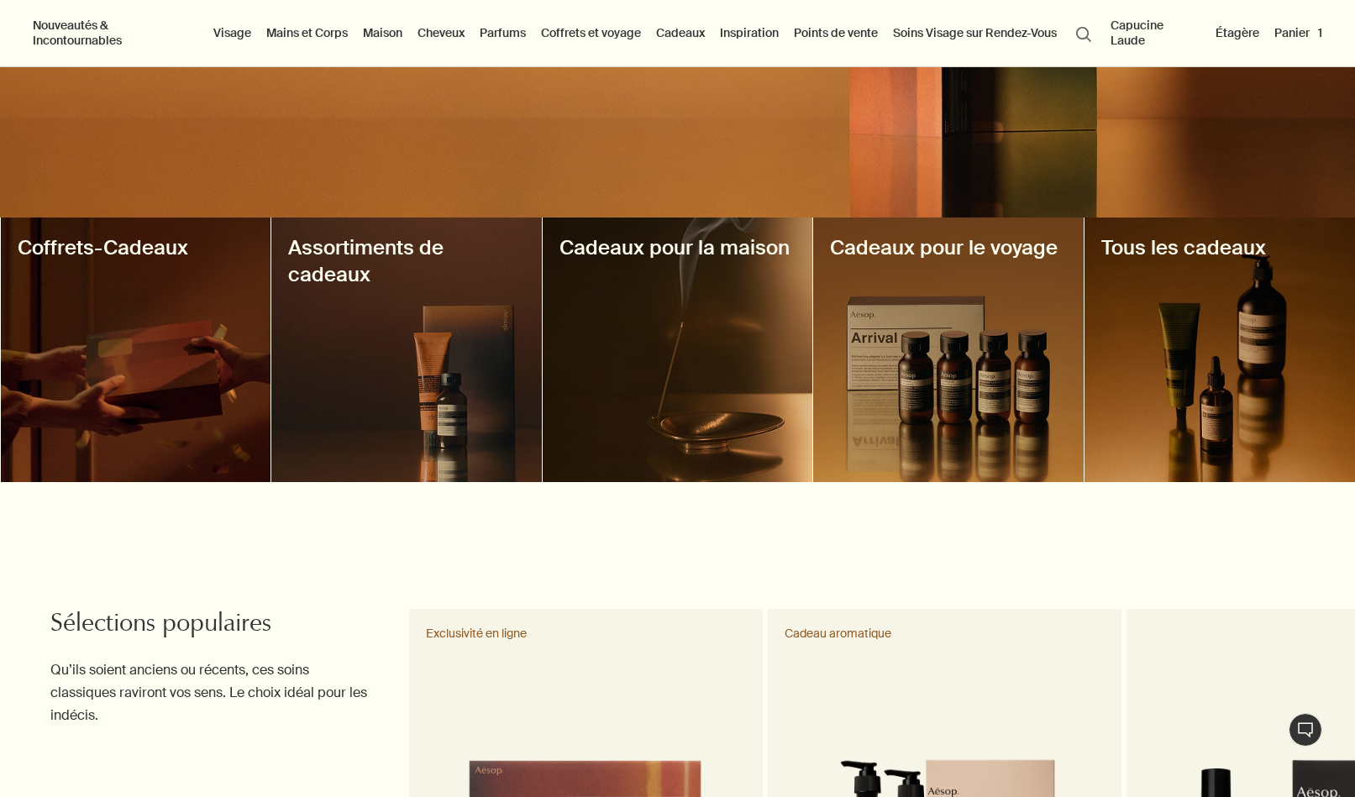
click at [1225, 336] on div at bounding box center [1219, 350] width 270 height 265
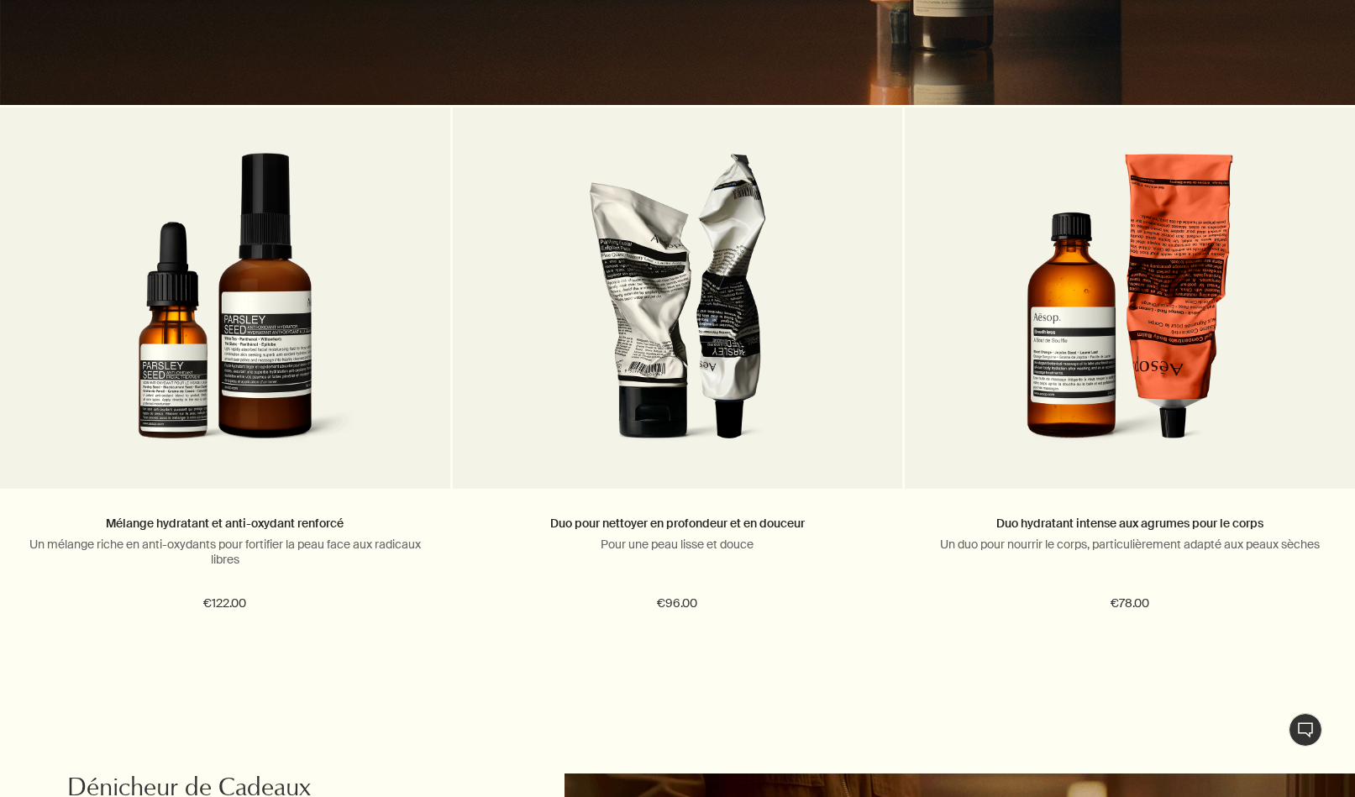
scroll to position [1933, 0]
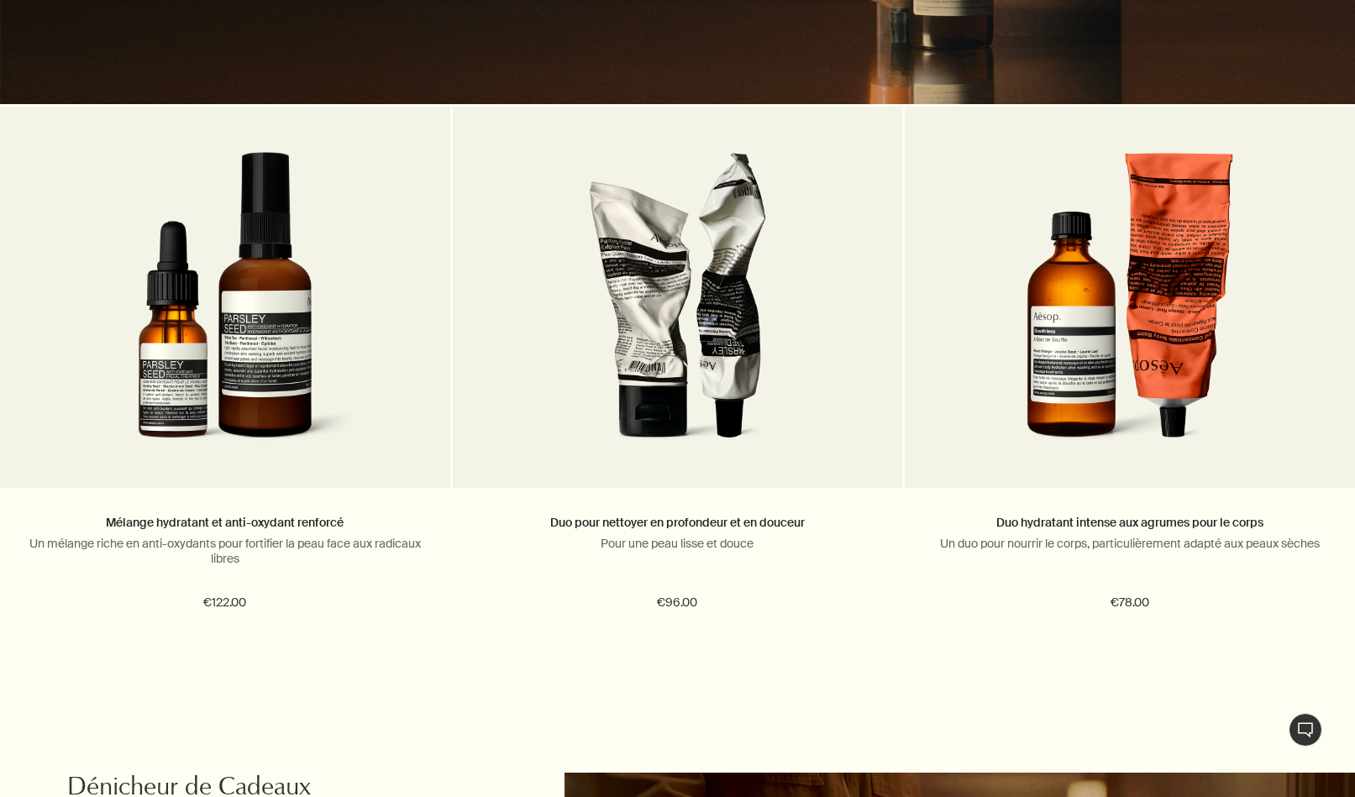
click at [417, 526] on h4 "Mélange hydratant et anti-oxydant renforcé" at bounding box center [225, 523] width 400 height 20
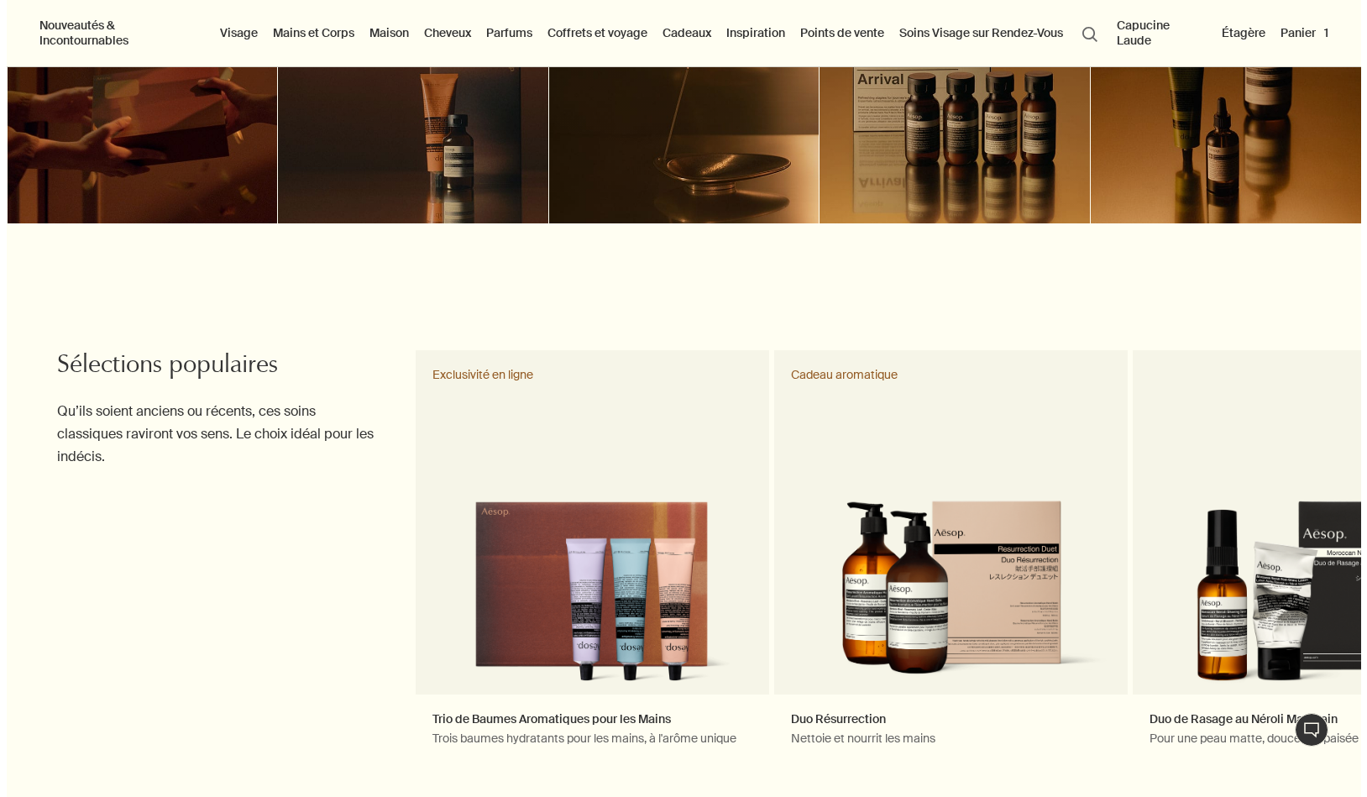
scroll to position [391, 0]
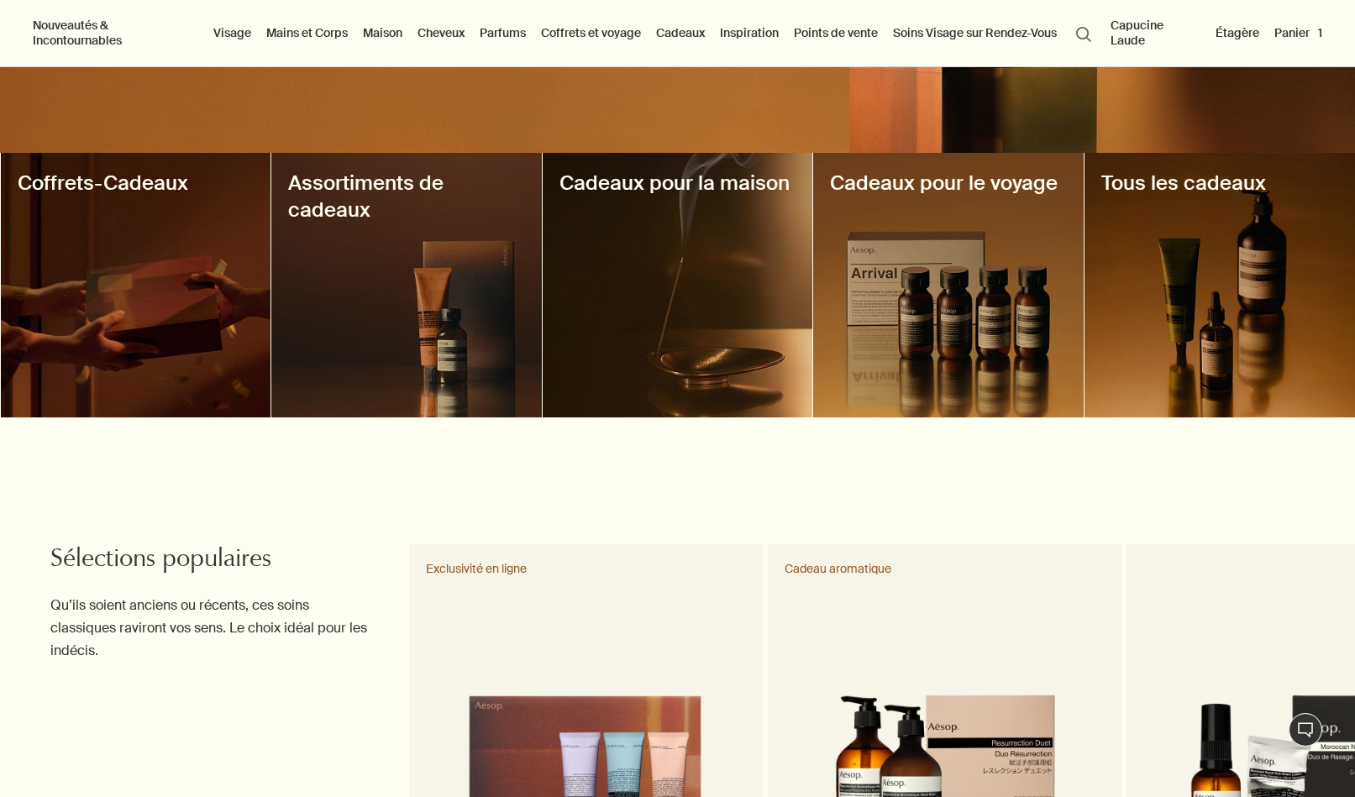
click at [122, 37] on button "Nouveautés & Incontournables" at bounding box center [115, 32] width 172 height 37
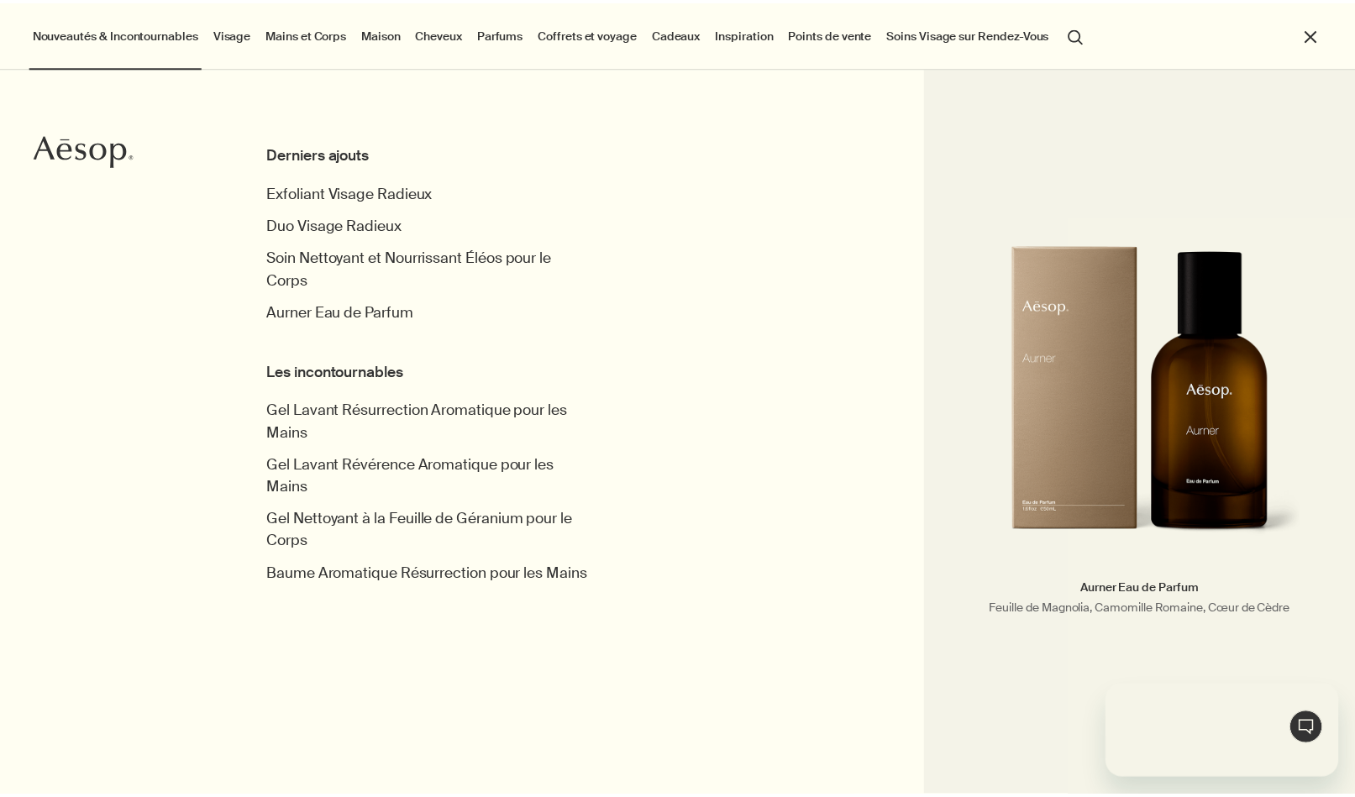
scroll to position [0, 0]
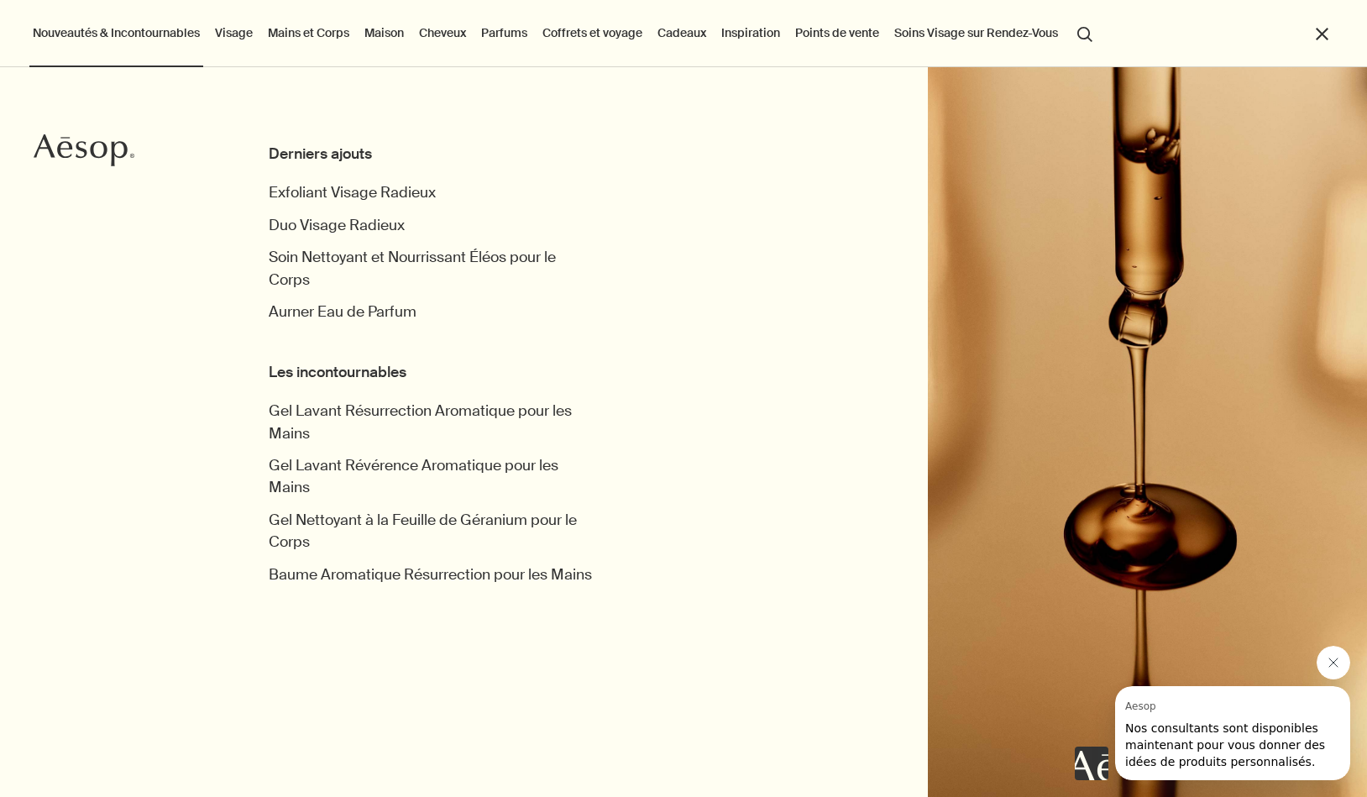
click at [1315, 39] on button "close" at bounding box center [1322, 33] width 19 height 19
